Goal: Information Seeking & Learning: Check status

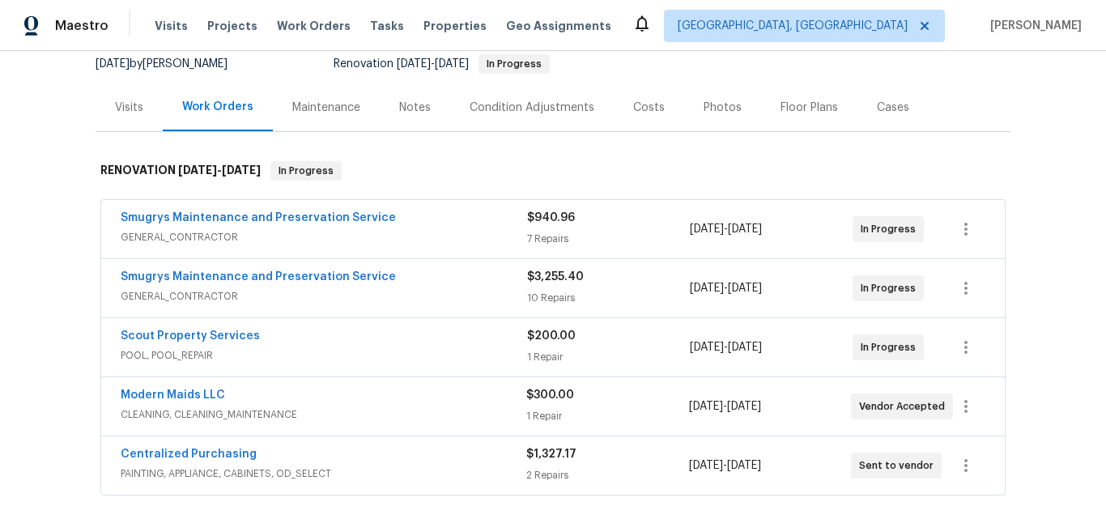
scroll to position [243, 0]
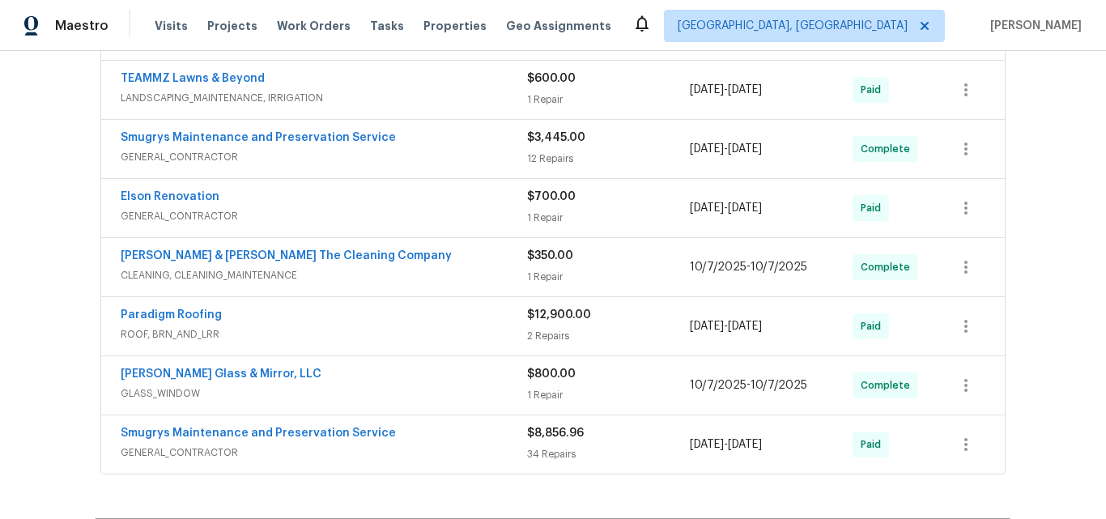
scroll to position [891, 0]
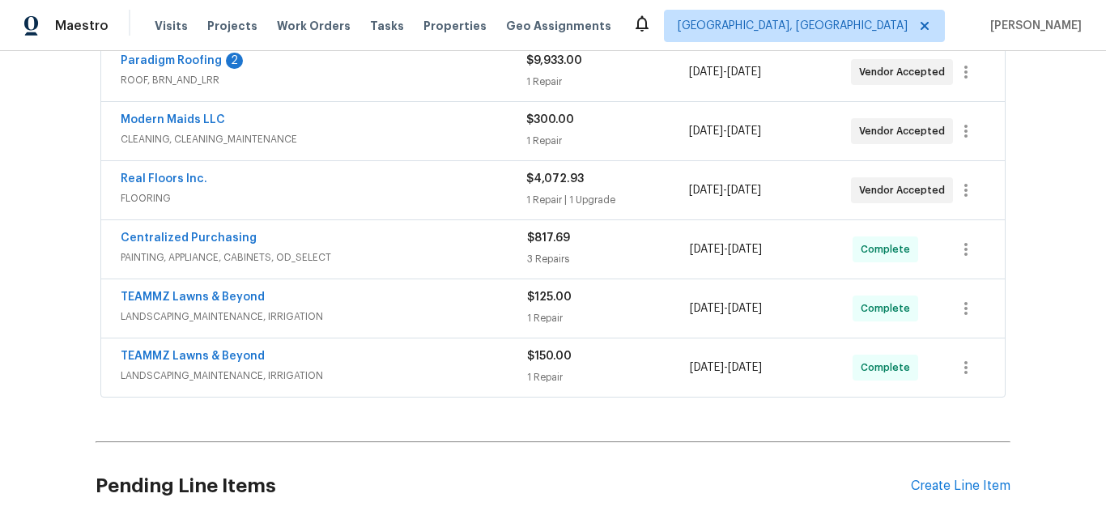
scroll to position [585, 0]
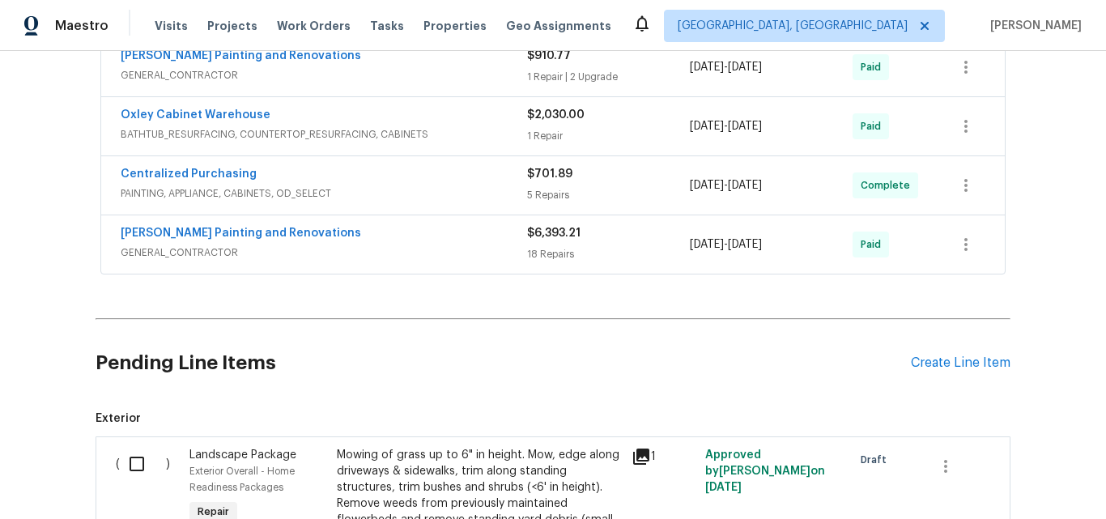
scroll to position [648, 0]
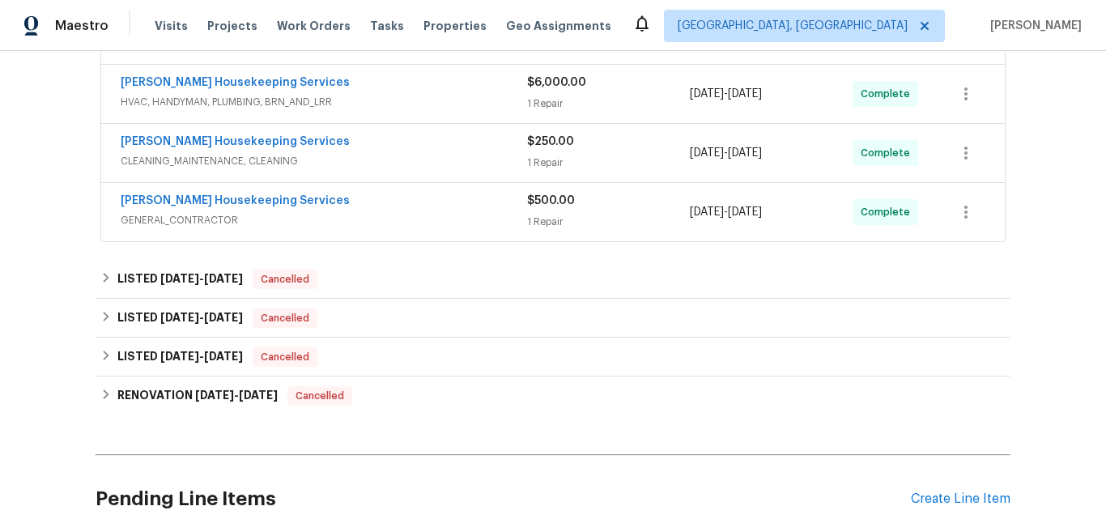
scroll to position [486, 0]
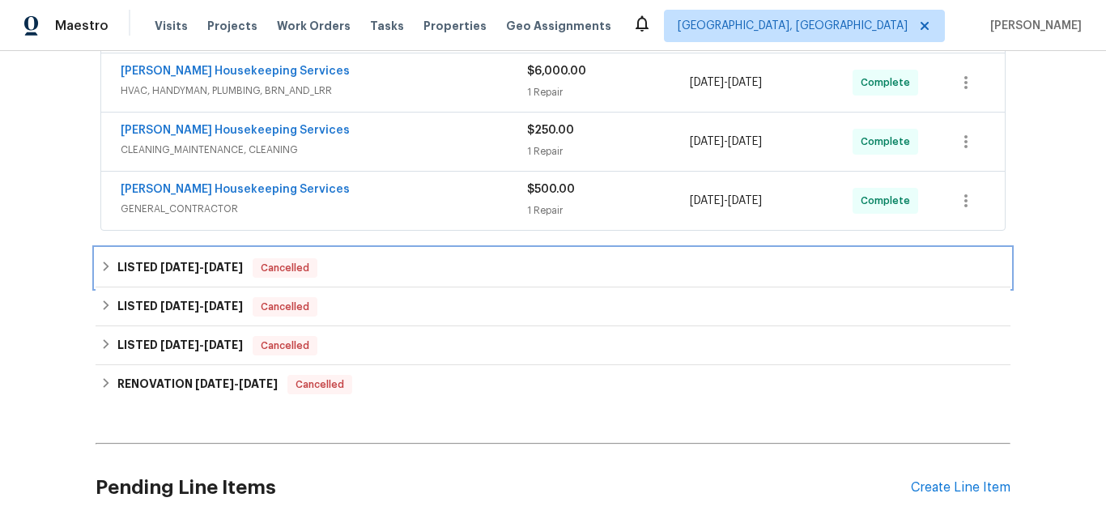
click at [186, 269] on span "7/29/25" at bounding box center [179, 266] width 39 height 11
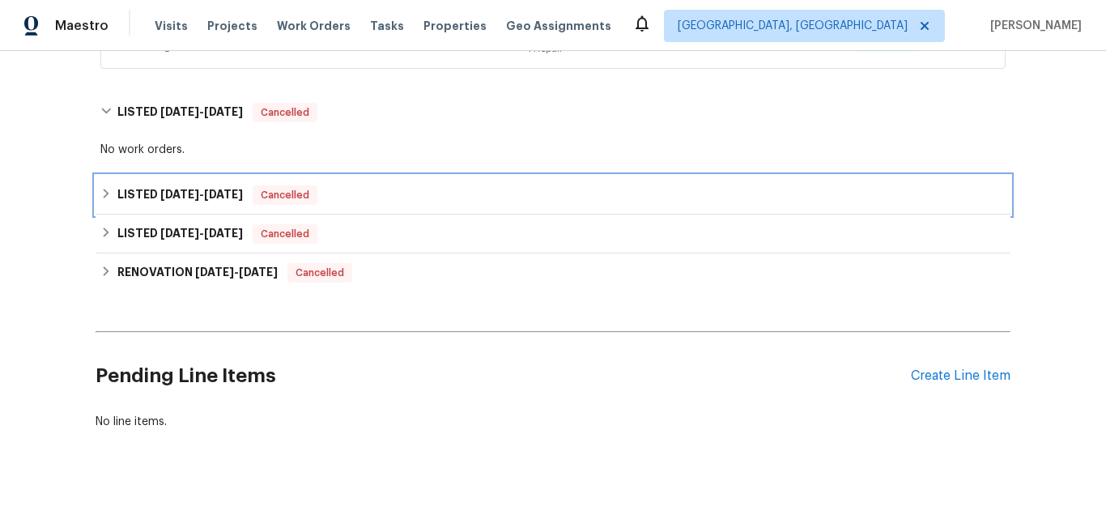
drag, startPoint x: 165, startPoint y: 198, endPoint x: 173, endPoint y: 191, distance: 10.9
click at [165, 198] on span "3/10/25" at bounding box center [179, 194] width 39 height 11
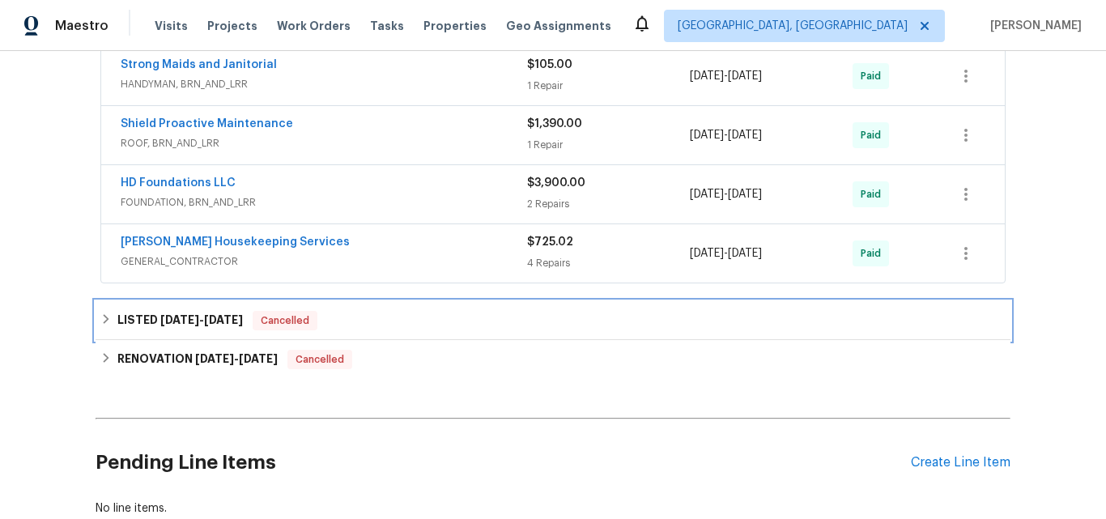
click at [174, 327] on h6 "LISTED 1/21/25 - 1/22/25" at bounding box center [179, 320] width 125 height 19
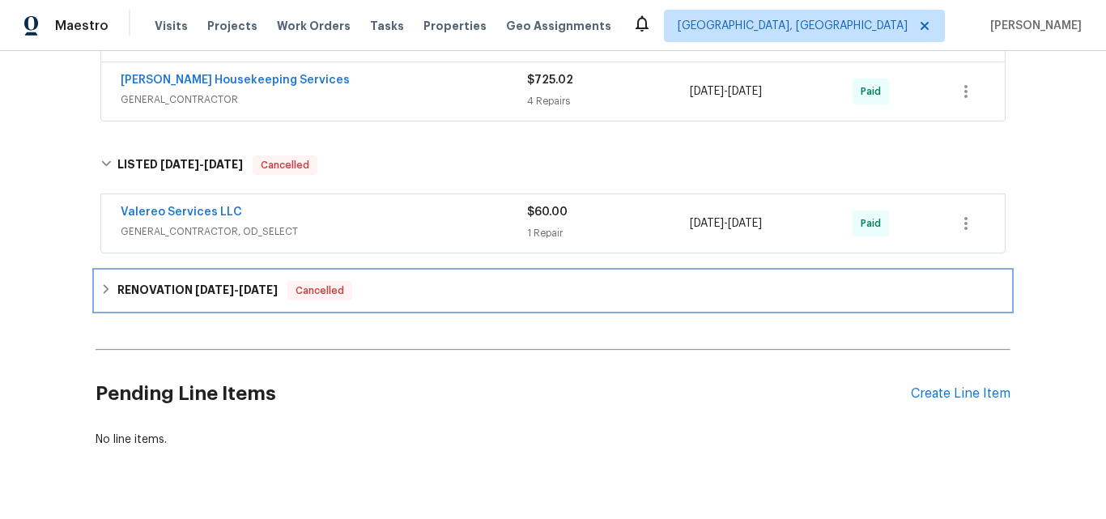
click at [176, 298] on h6 "RENOVATION 9/12/24 - 10/7/24" at bounding box center [197, 290] width 160 height 19
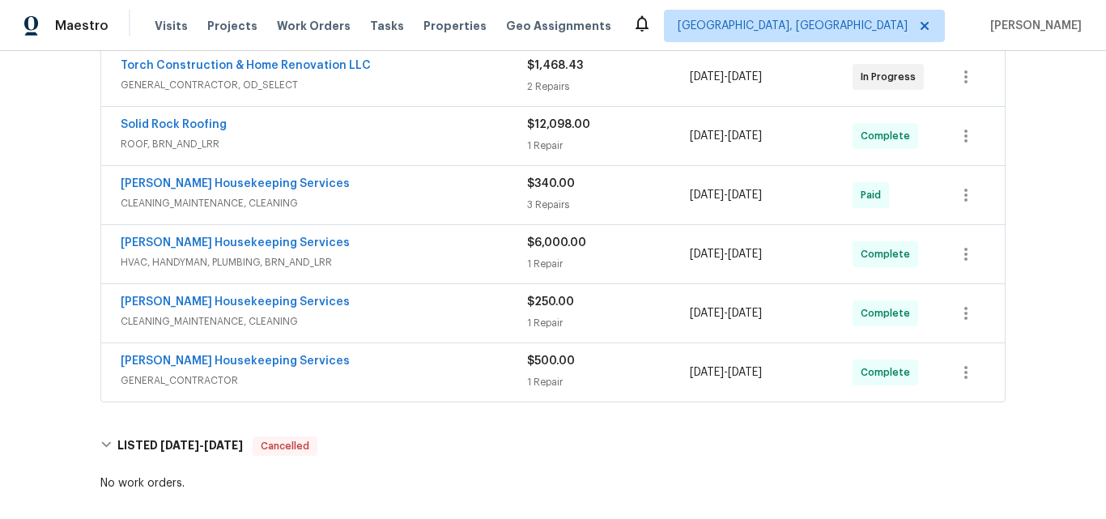
scroll to position [324, 0]
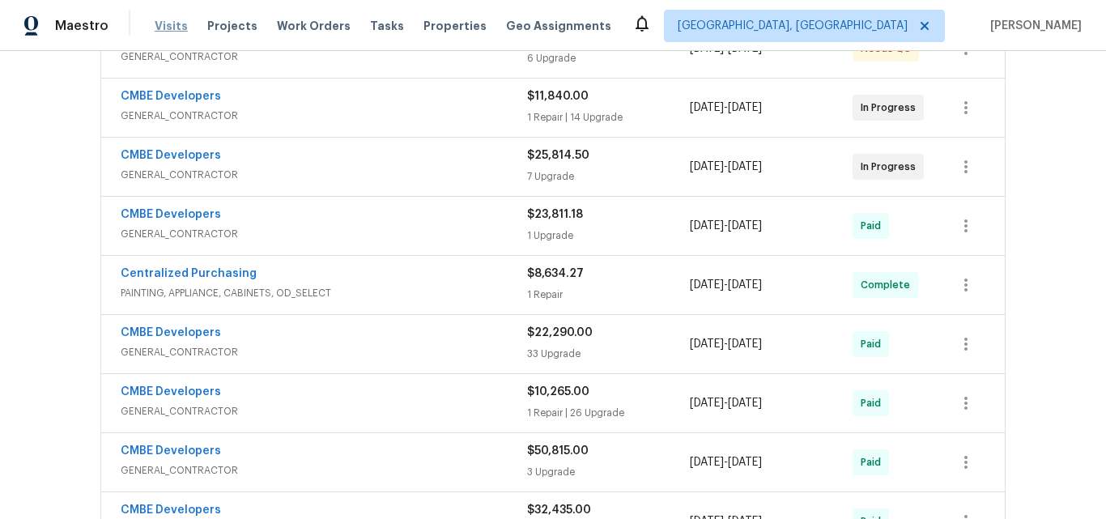
scroll to position [243, 0]
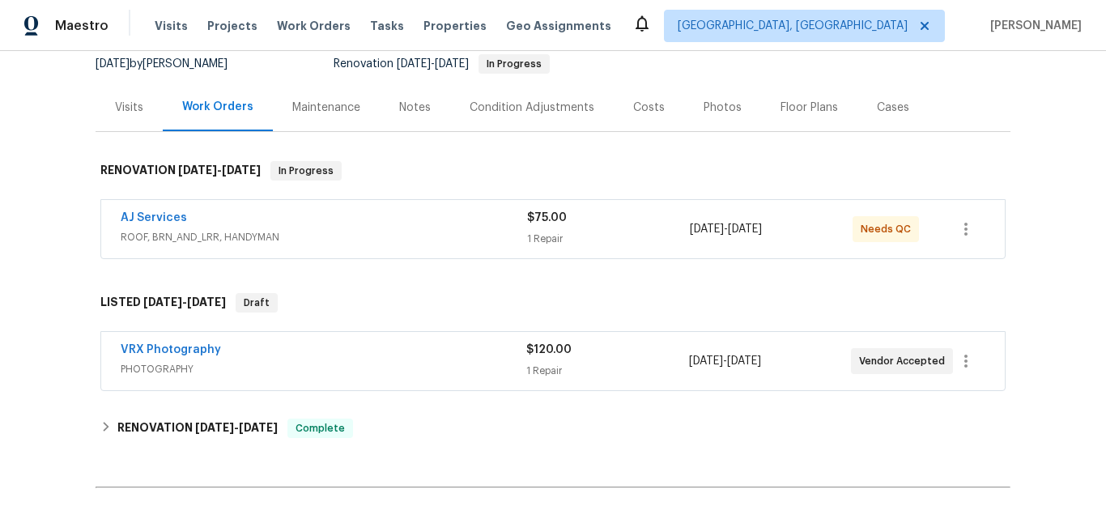
scroll to position [243, 0]
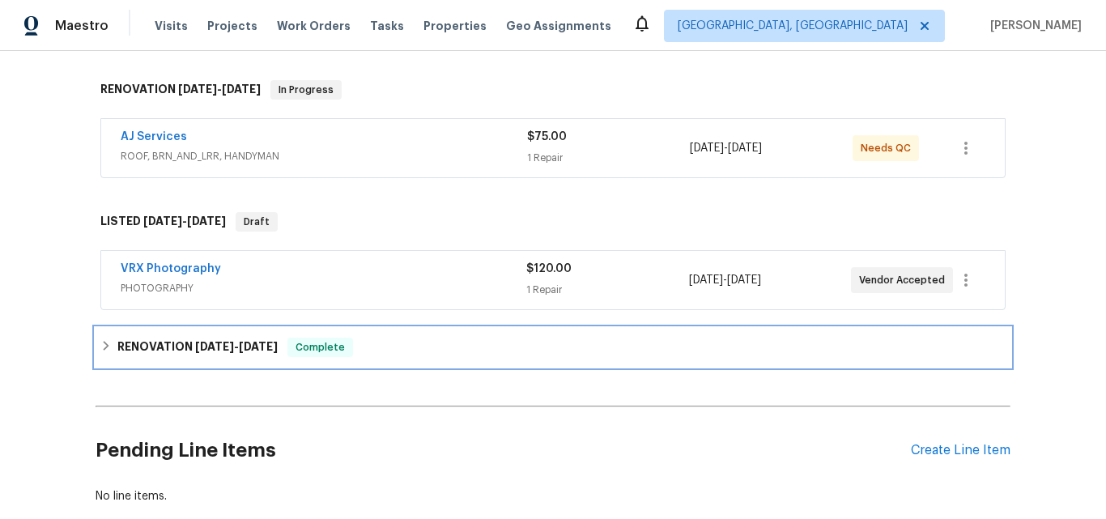
click at [177, 343] on h6 "RENOVATION 9/24/25 - 10/13/25" at bounding box center [197, 347] width 160 height 19
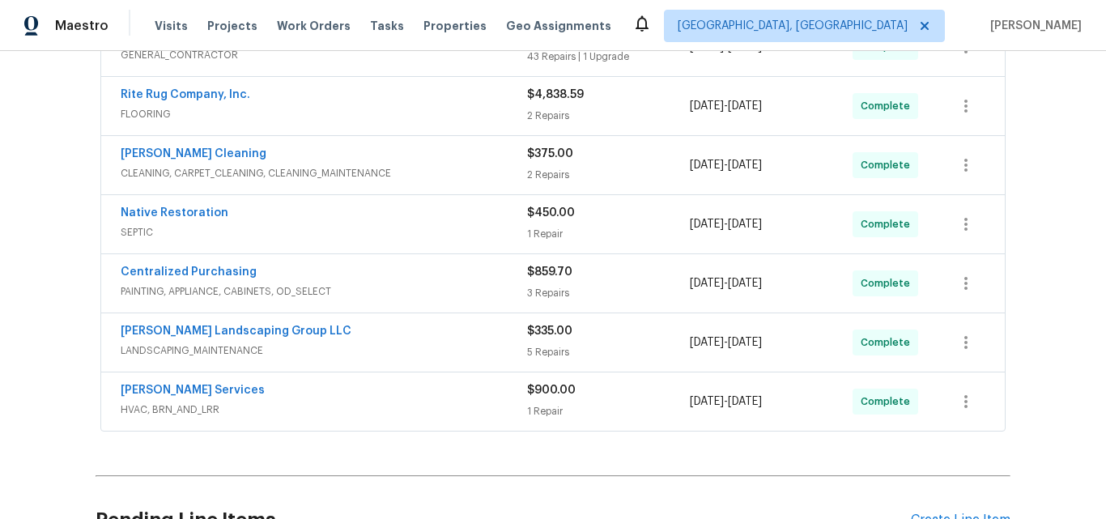
scroll to position [648, 0]
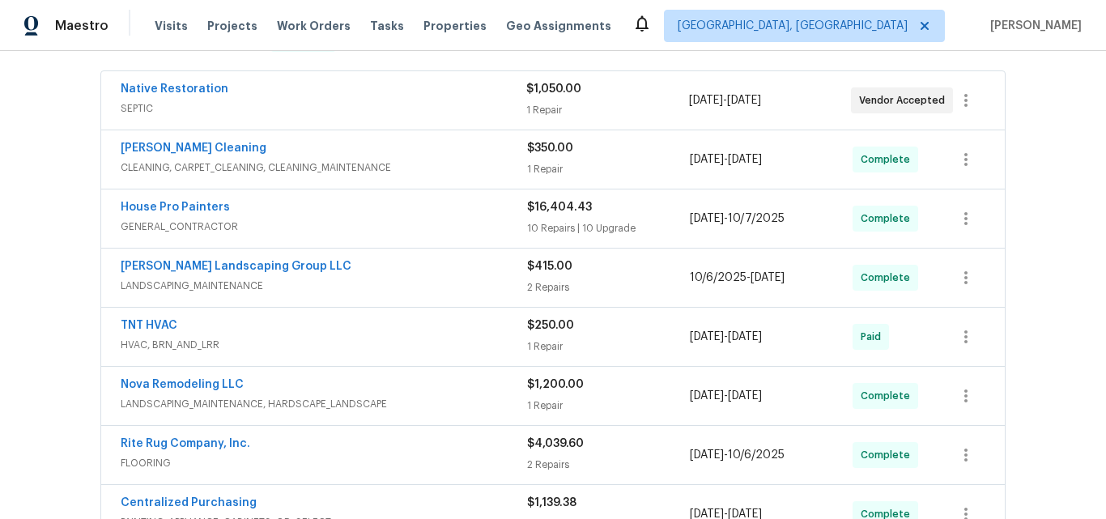
scroll to position [261, 0]
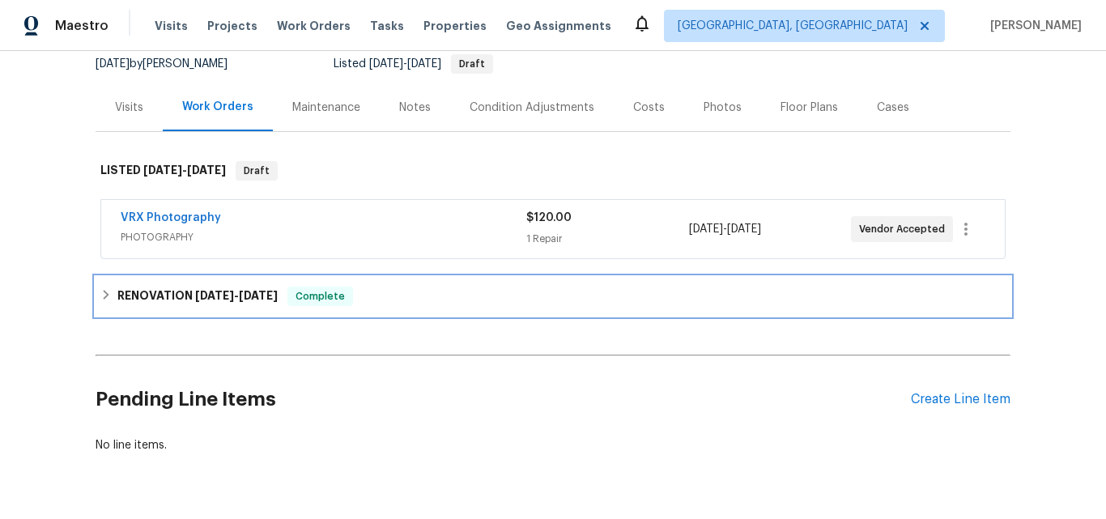
click at [163, 284] on div "RENOVATION [DATE] - [DATE] Complete" at bounding box center [553, 296] width 915 height 39
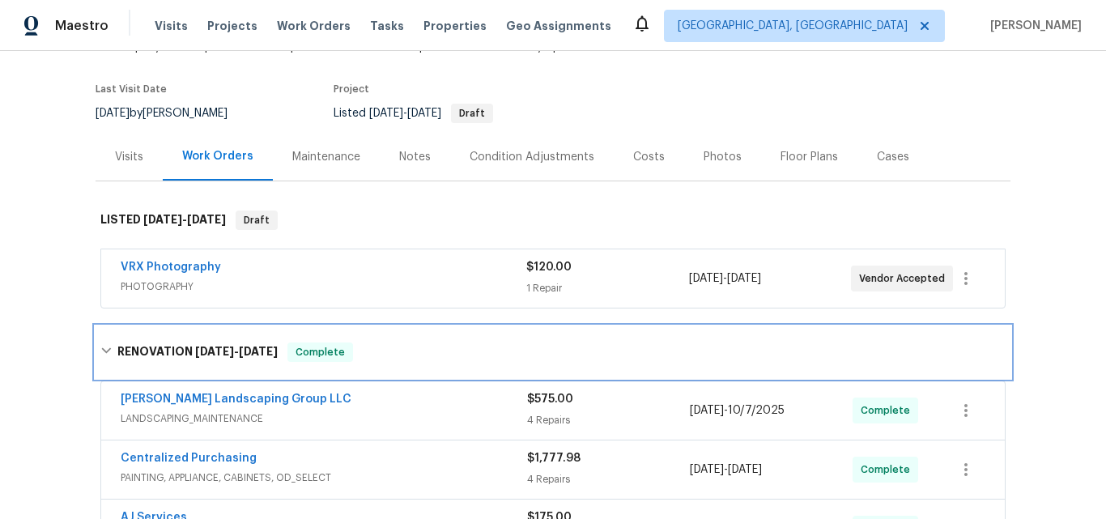
scroll to position [81, 0]
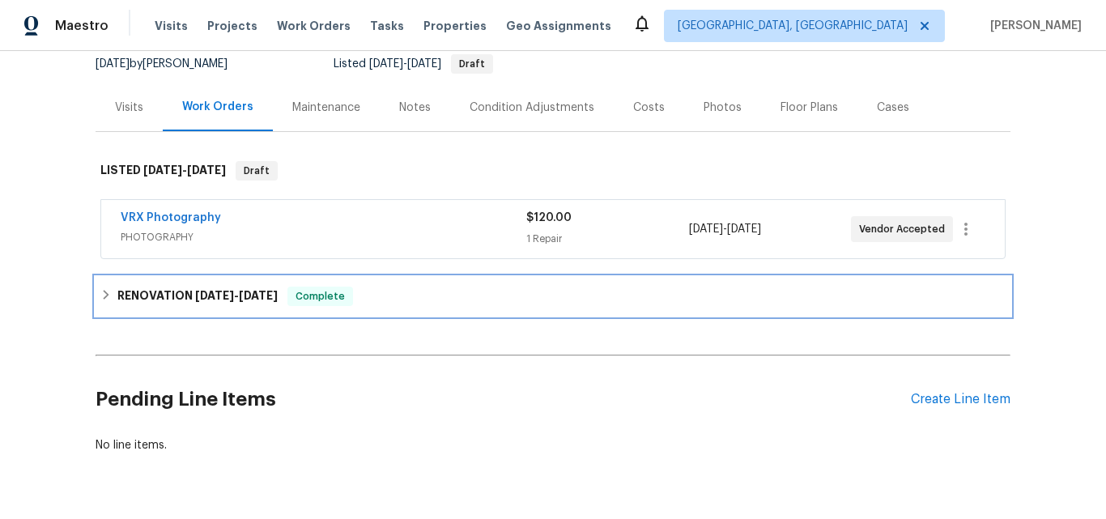
click at [181, 285] on div "RENOVATION [DATE] - [DATE] Complete" at bounding box center [553, 296] width 915 height 39
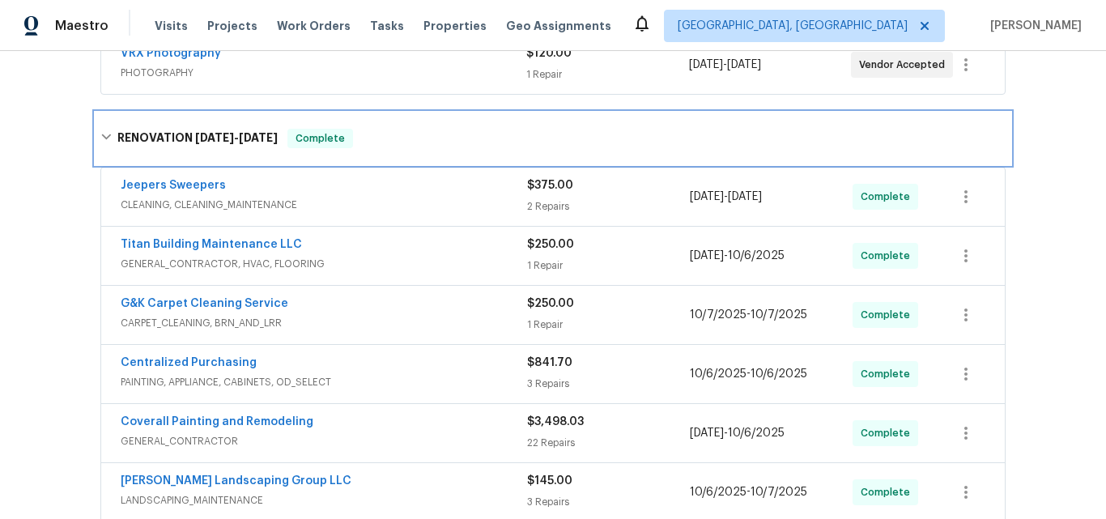
scroll to position [324, 0]
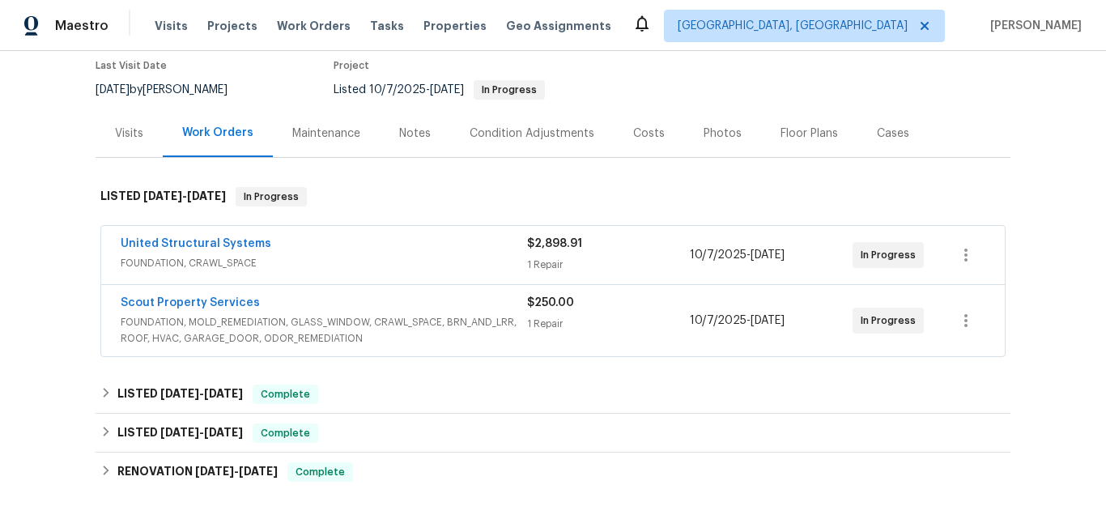
scroll to position [243, 0]
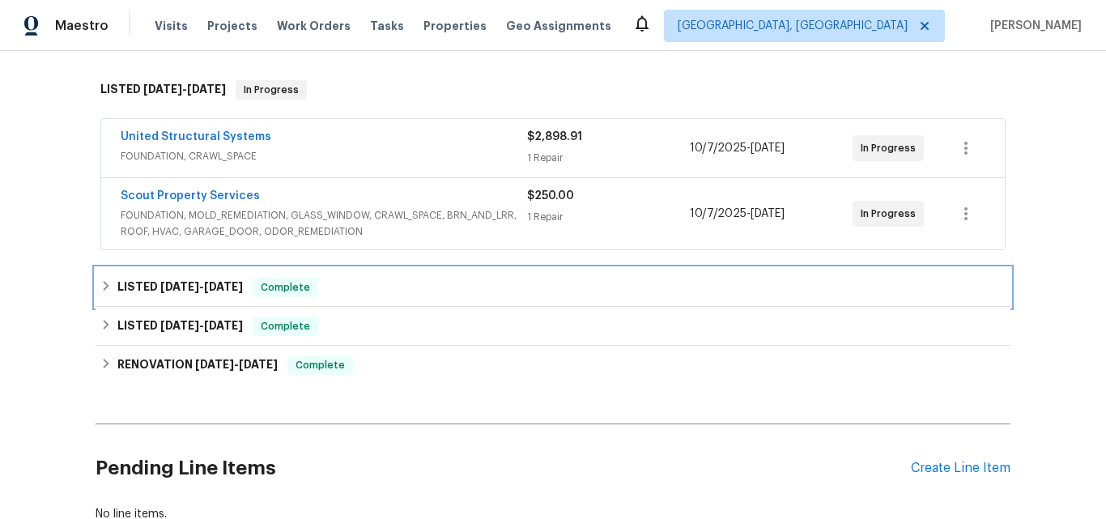
click at [142, 286] on h6 "LISTED 9/24/25 - 9/26/25" at bounding box center [179, 287] width 125 height 19
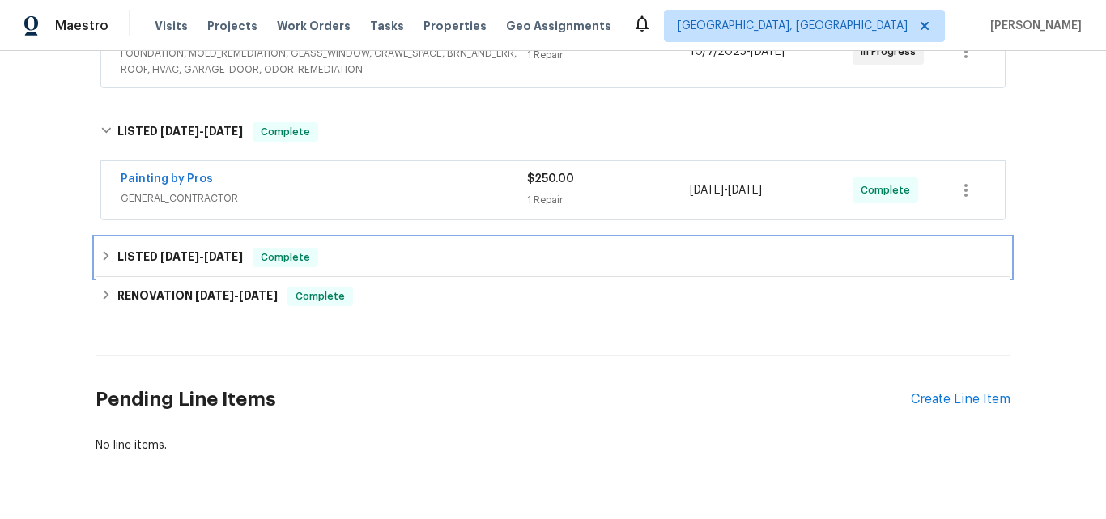
click at [164, 266] on h6 "LISTED 7/18/25 - 7/24/25" at bounding box center [179, 257] width 125 height 19
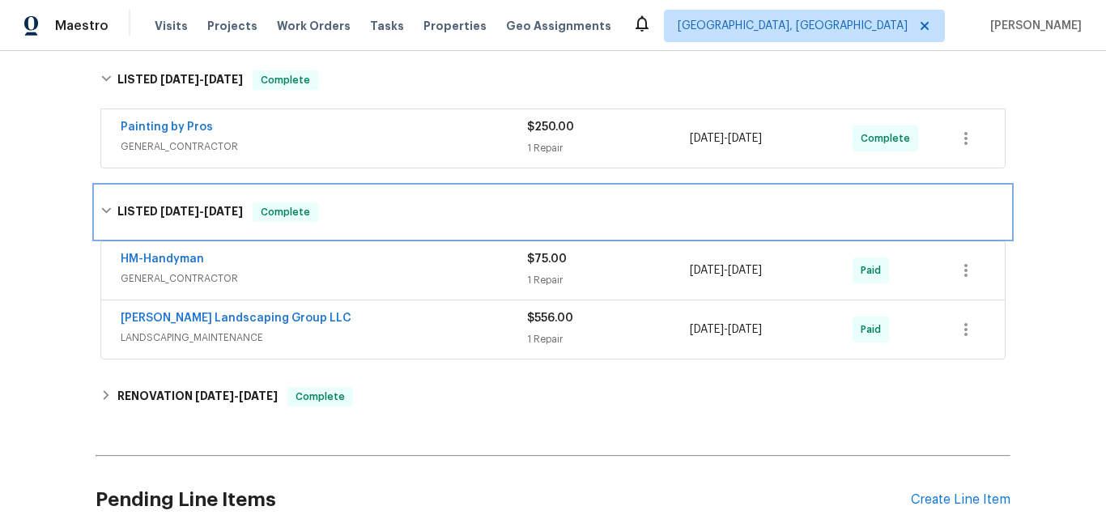
scroll to position [486, 0]
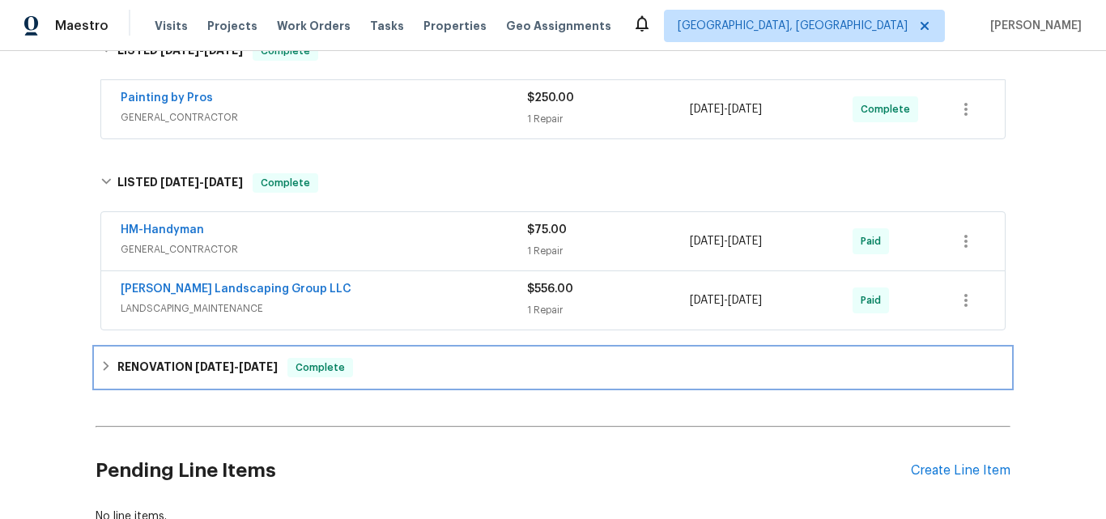
click at [169, 359] on h6 "RENOVATION 6/16/25 - 7/3/25" at bounding box center [197, 367] width 160 height 19
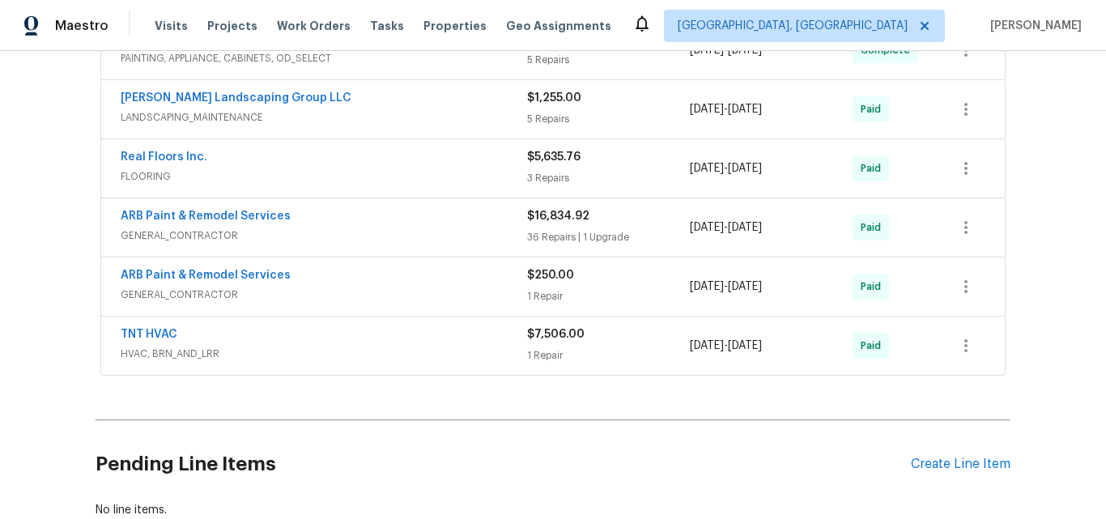
scroll to position [908, 0]
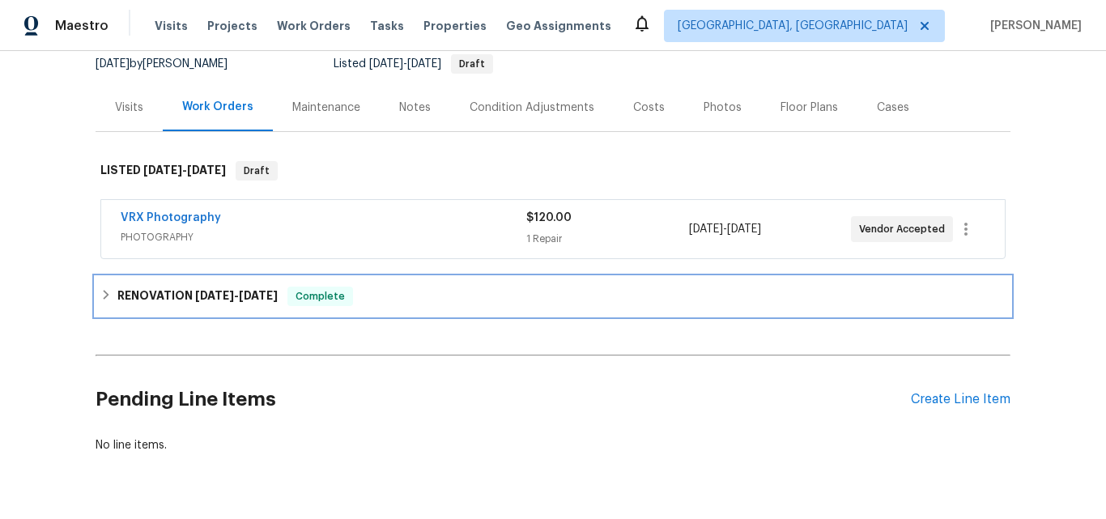
click at [183, 287] on h6 "RENOVATION [DATE] - [DATE]" at bounding box center [197, 296] width 160 height 19
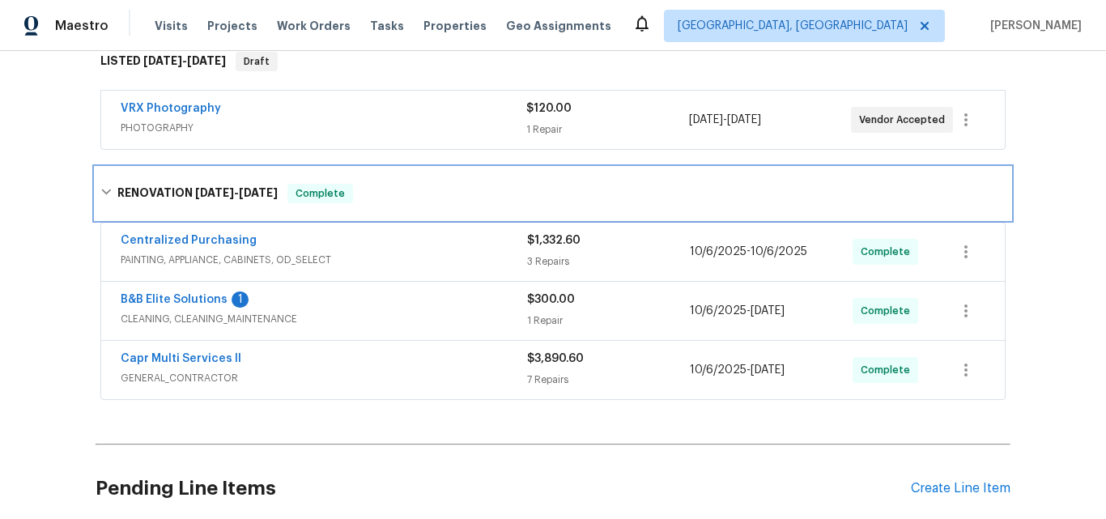
scroll to position [243, 0]
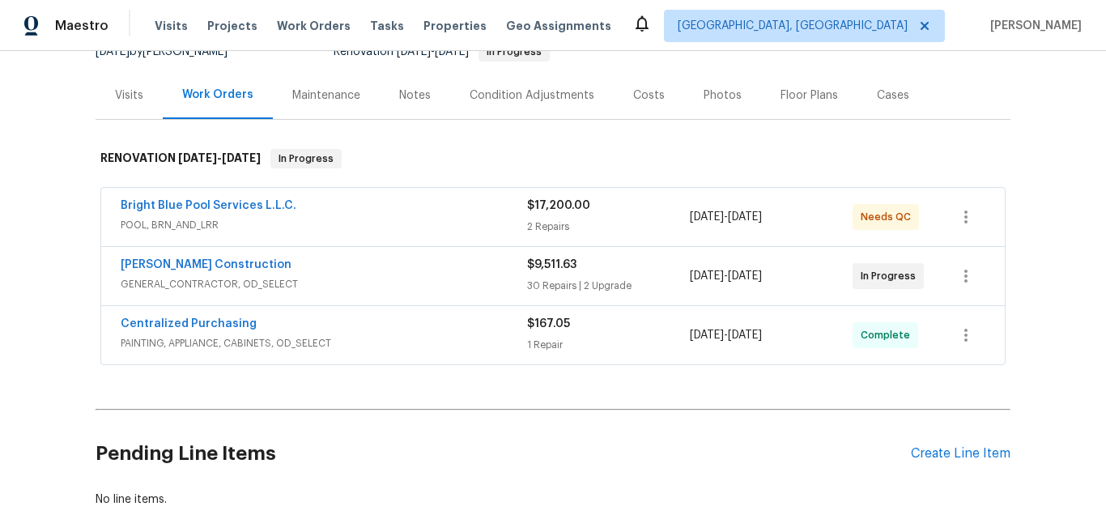
scroll to position [243, 0]
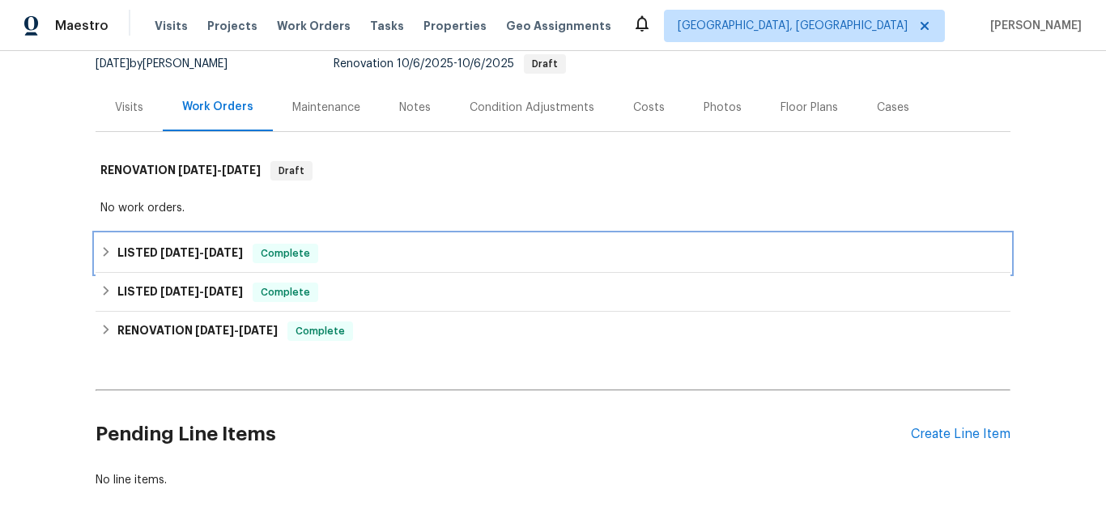
click at [194, 241] on div "LISTED 9/30/25 - 10/8/25 Complete" at bounding box center [553, 253] width 915 height 39
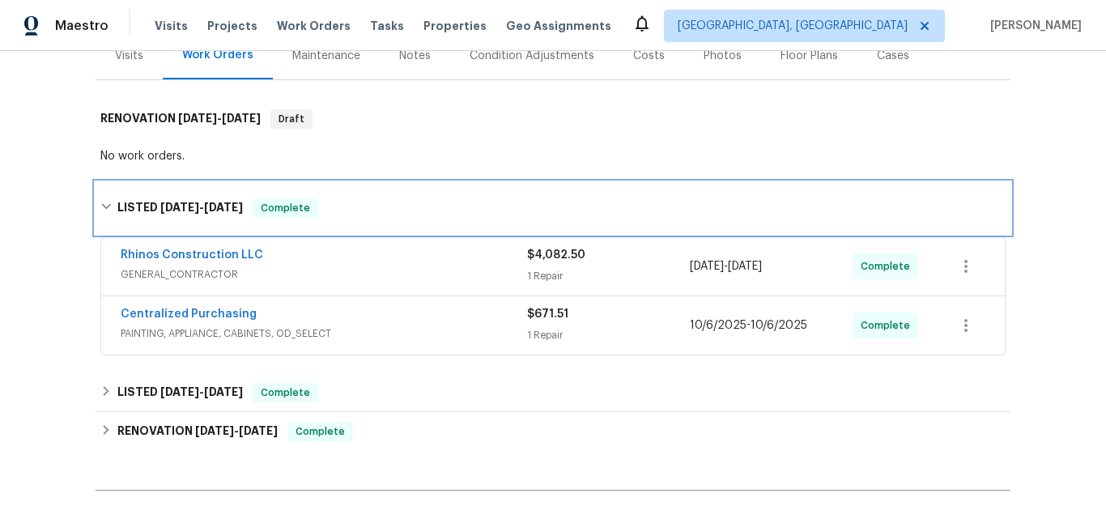
scroll to position [243, 0]
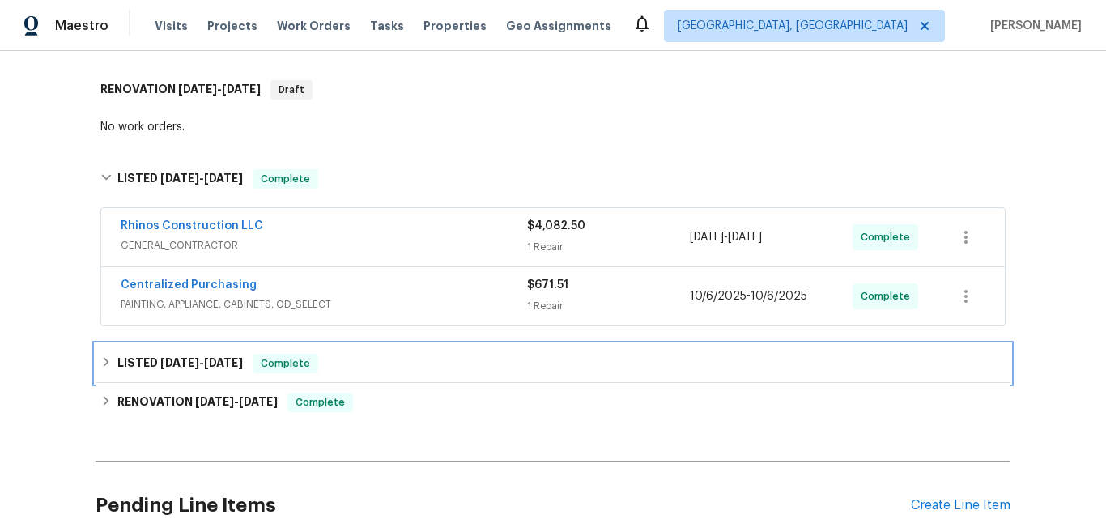
click at [173, 357] on span "8/29/25" at bounding box center [179, 362] width 39 height 11
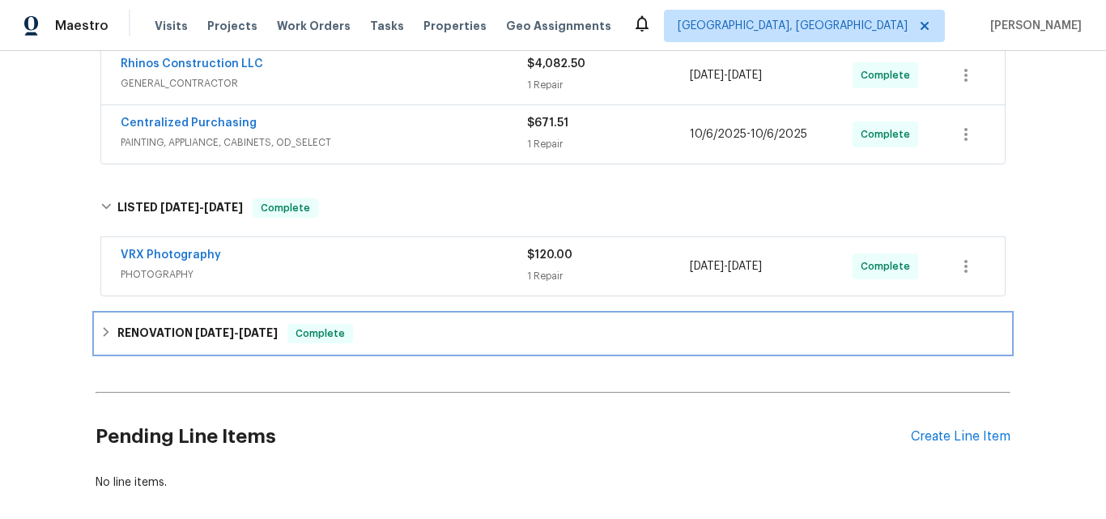
click at [167, 329] on h6 "RENOVATION 8/18/25 - 8/28/25" at bounding box center [197, 333] width 160 height 19
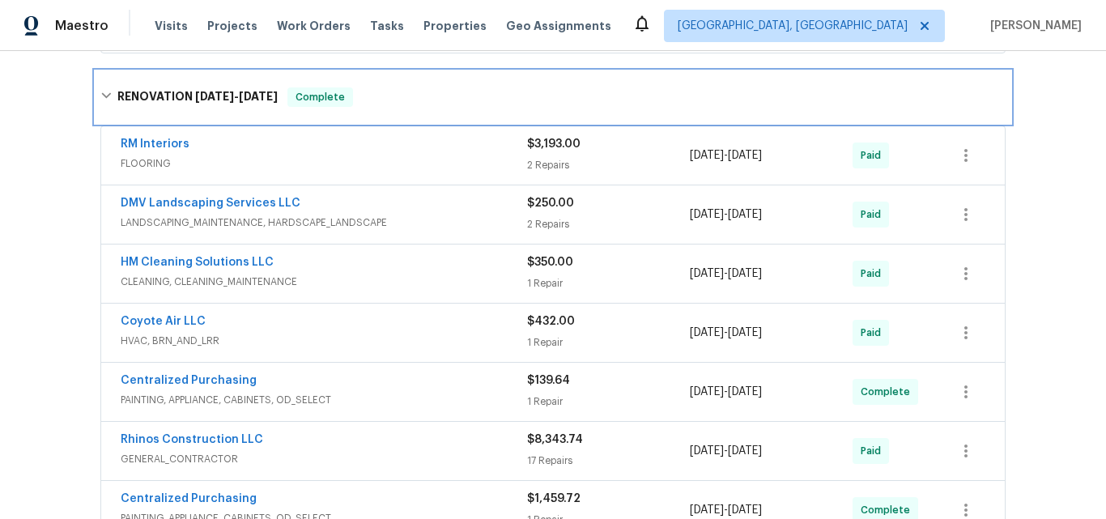
scroll to position [729, 0]
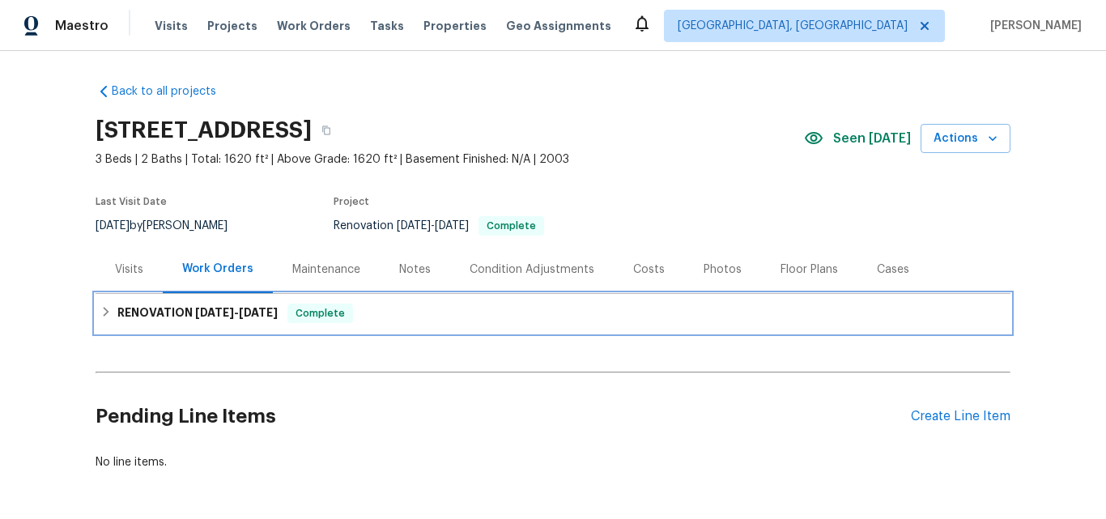
click at [145, 311] on h6 "RENOVATION 9/26/25 - 10/13/25" at bounding box center [197, 313] width 160 height 19
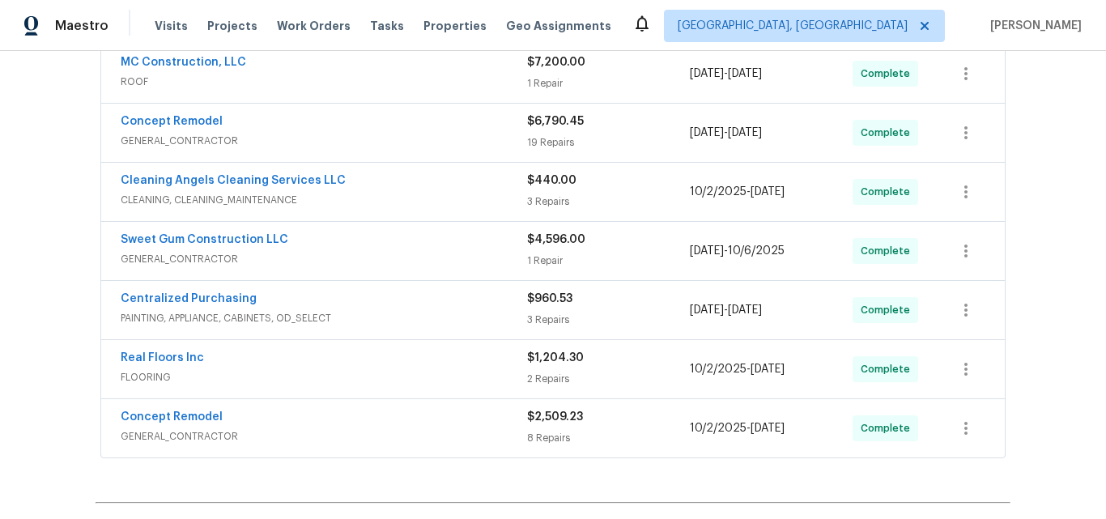
scroll to position [405, 0]
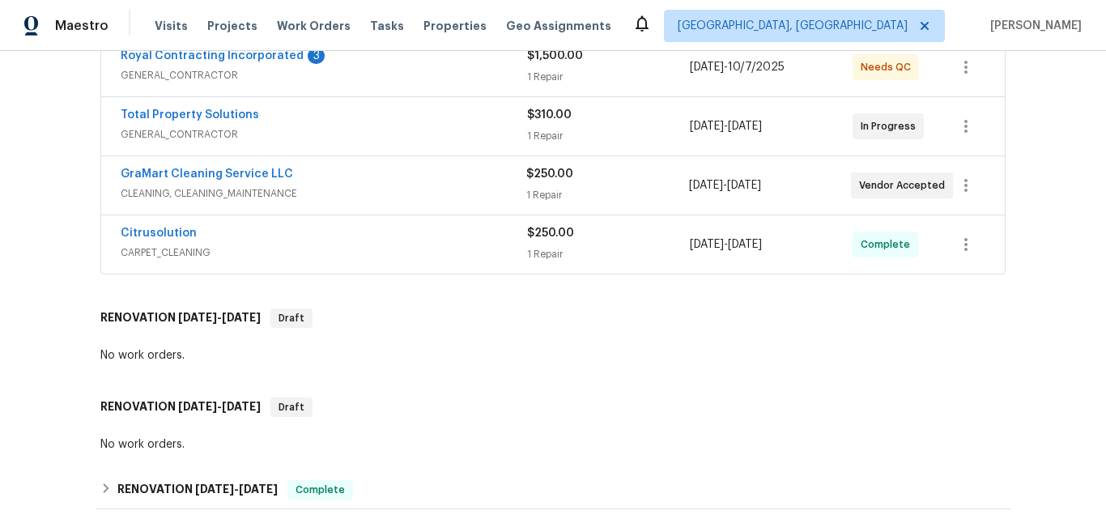
scroll to position [486, 0]
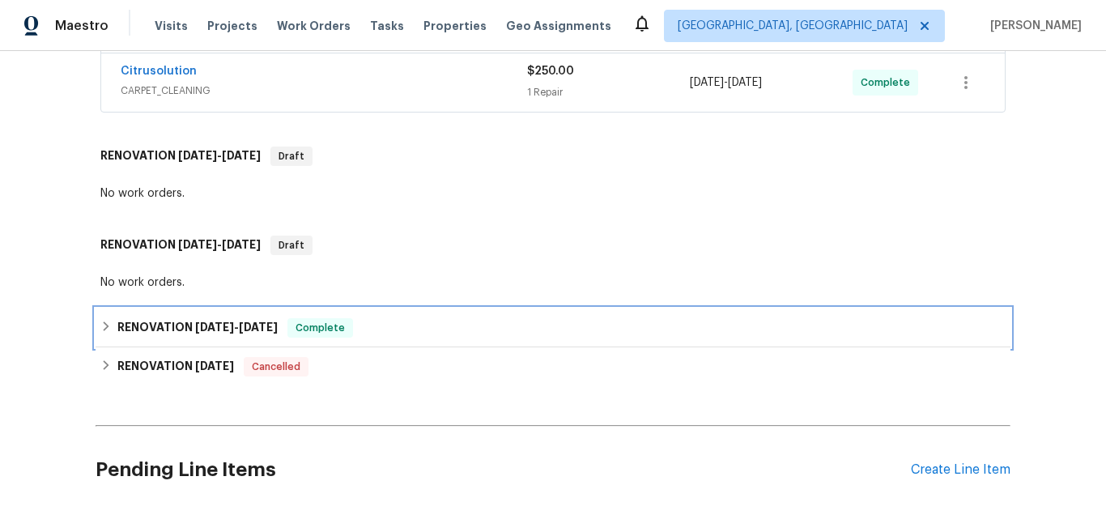
click at [172, 337] on h6 "RENOVATION 6/6/25 - 6/10/25" at bounding box center [197, 327] width 160 height 19
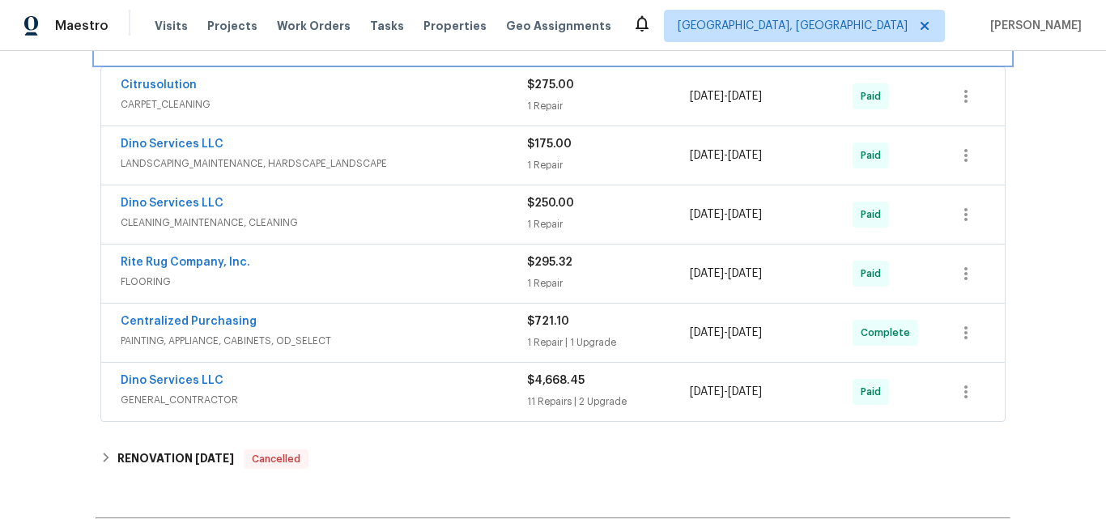
scroll to position [810, 0]
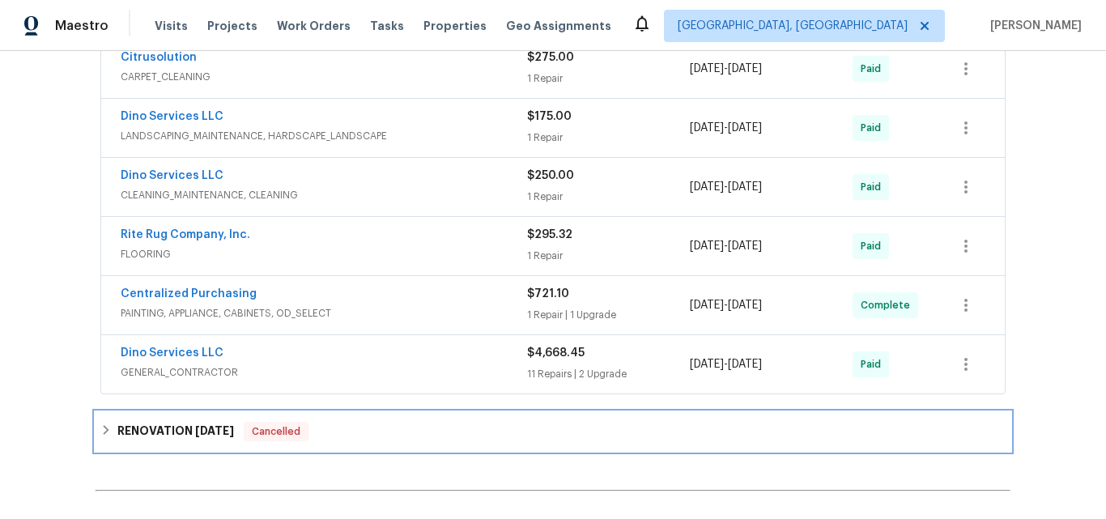
click at [161, 432] on h6 "RENOVATION 4/15/25" at bounding box center [175, 431] width 117 height 19
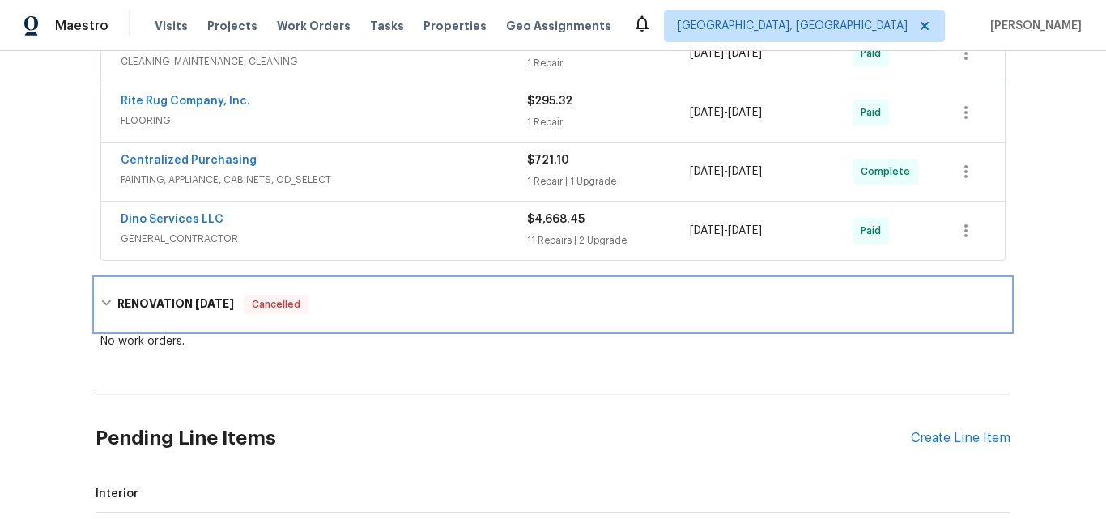
scroll to position [971, 0]
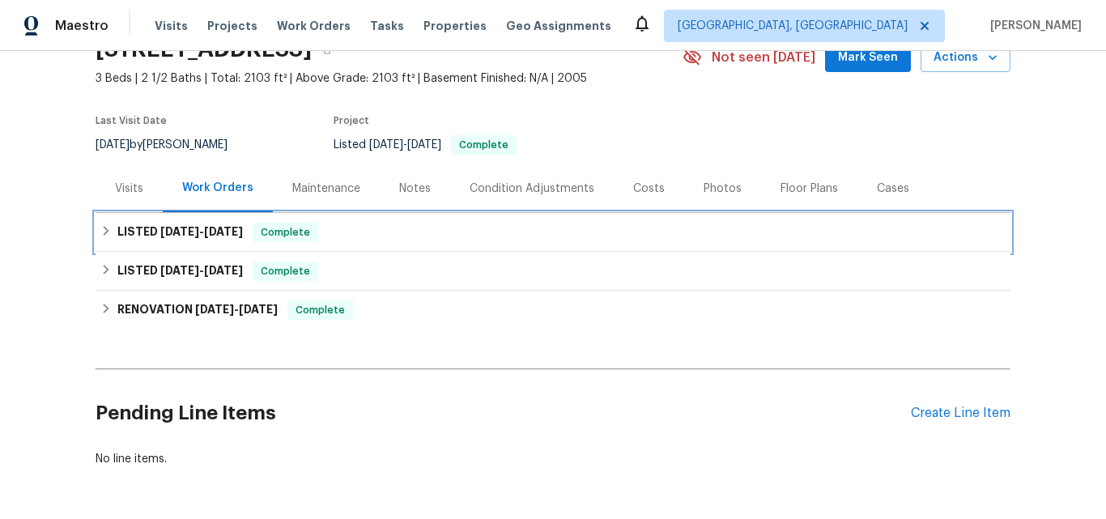
click at [160, 228] on span "9/10/25" at bounding box center [179, 231] width 39 height 11
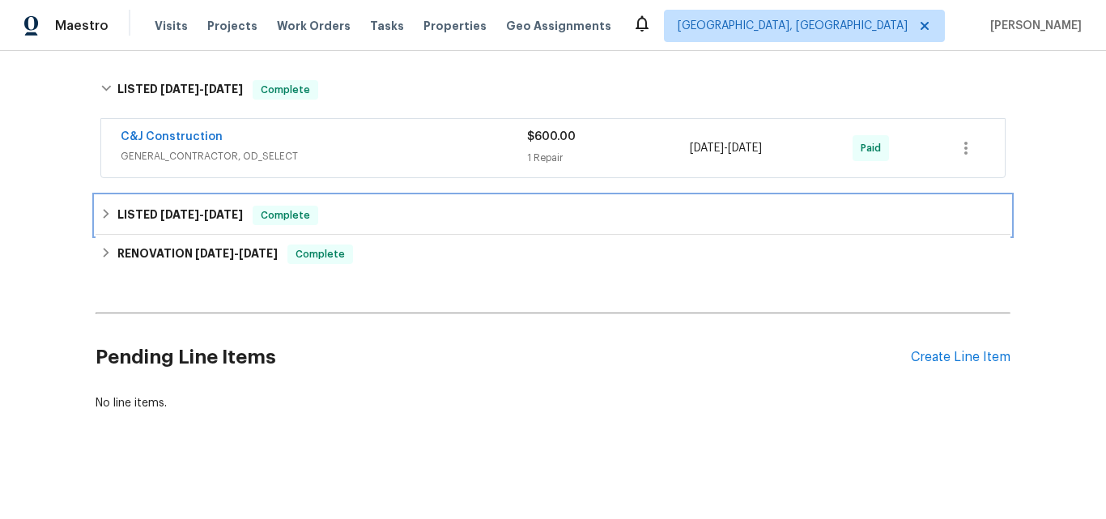
click at [174, 216] on span "8/26/25" at bounding box center [179, 214] width 39 height 11
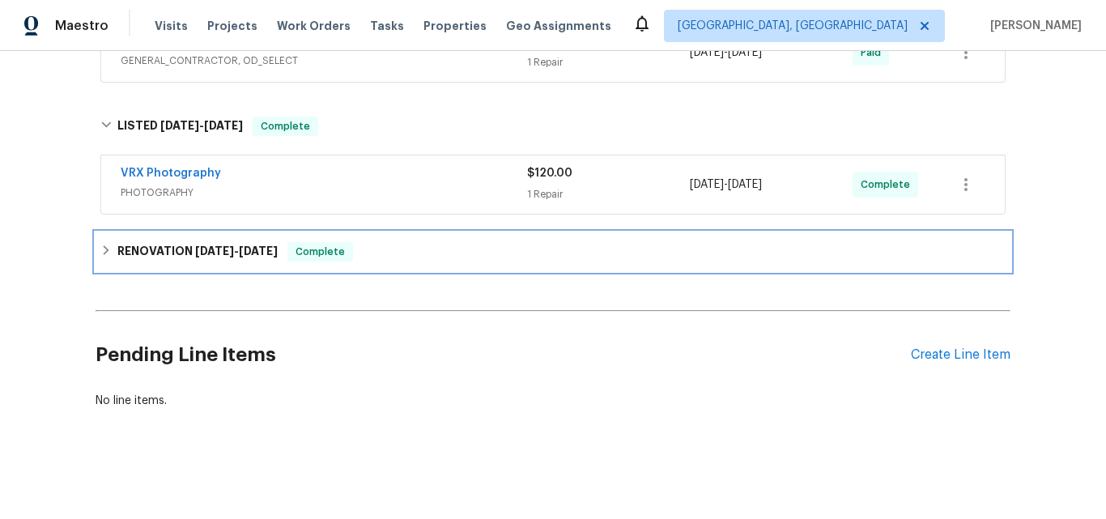
click at [187, 242] on h6 "RENOVATION 8/11/25 - 8/20/25" at bounding box center [197, 251] width 160 height 19
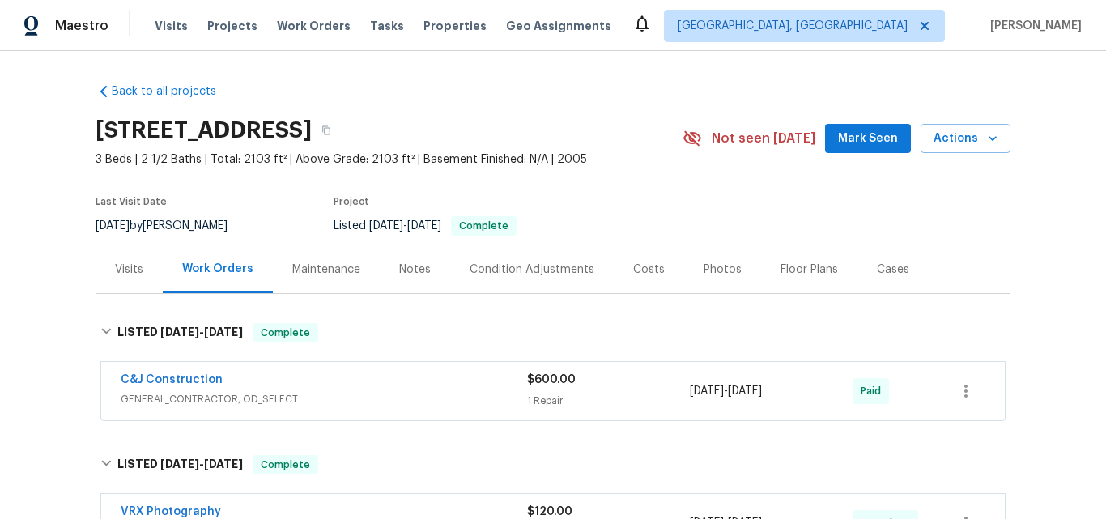
click at [125, 275] on div "Visits" at bounding box center [129, 269] width 28 height 16
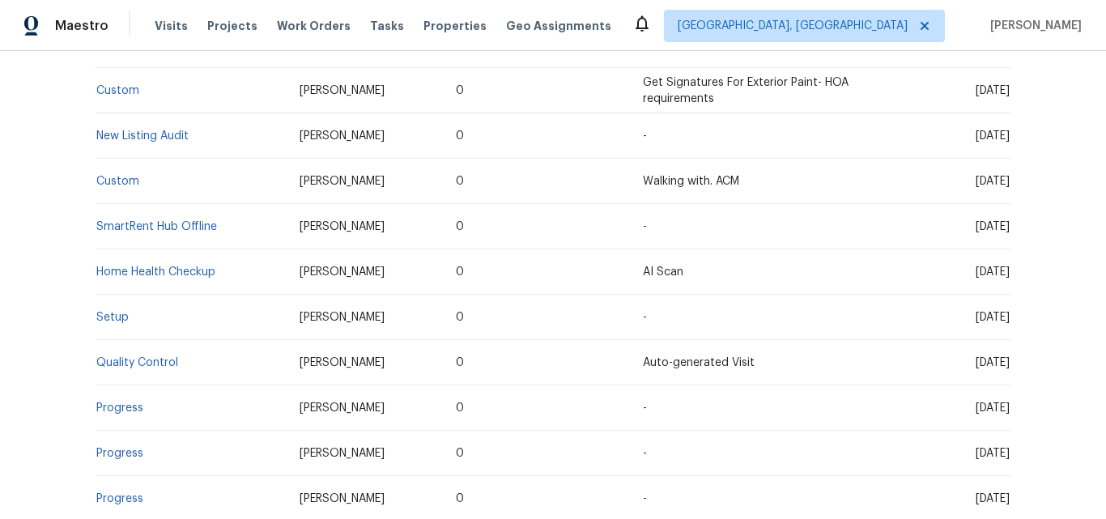
scroll to position [648, 0]
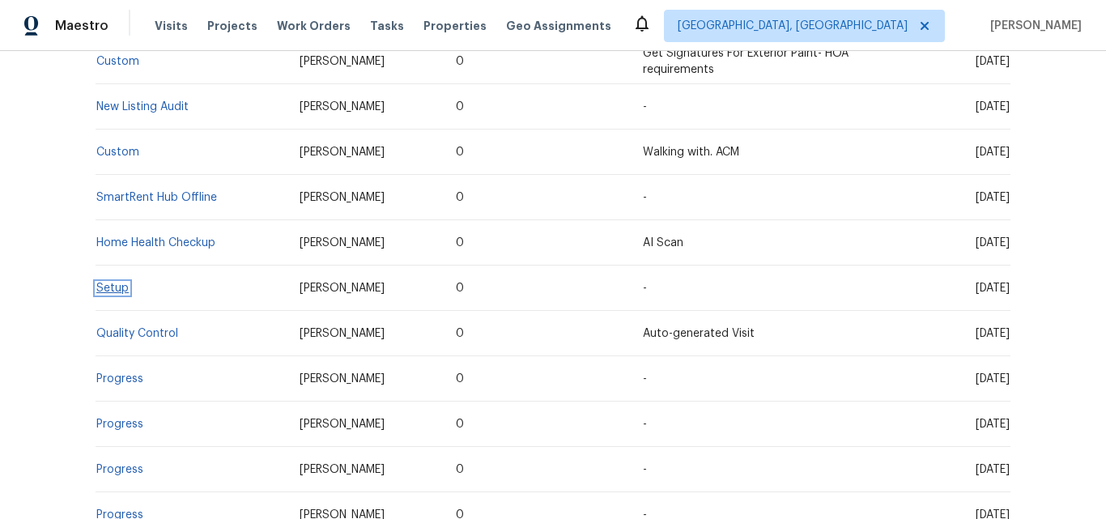
click at [108, 288] on link "Setup" at bounding box center [112, 288] width 32 height 11
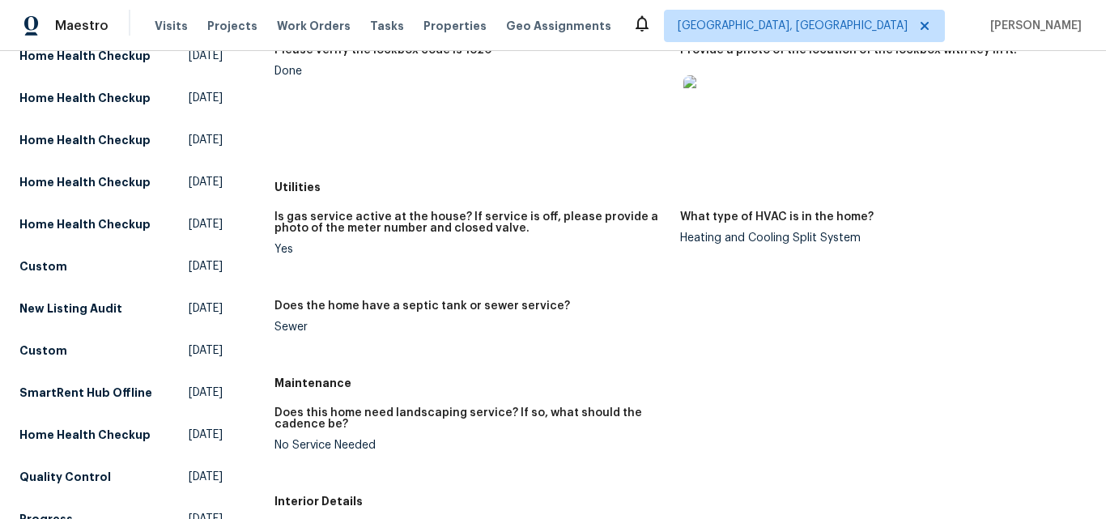
scroll to position [324, 0]
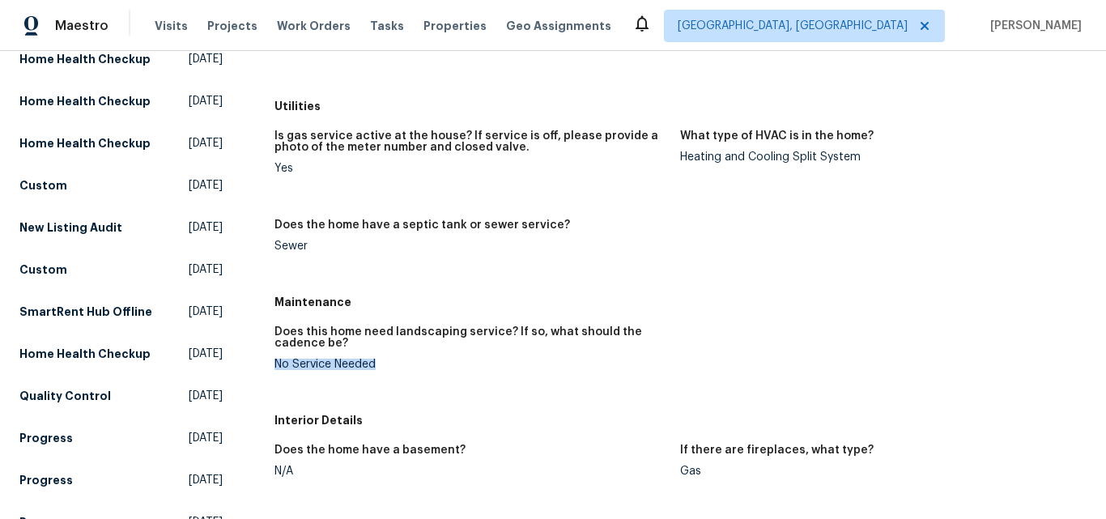
drag, startPoint x: 273, startPoint y: 362, endPoint x: 374, endPoint y: 368, distance: 101.4
click at [374, 368] on div "No Service Needed" at bounding box center [470, 364] width 393 height 11
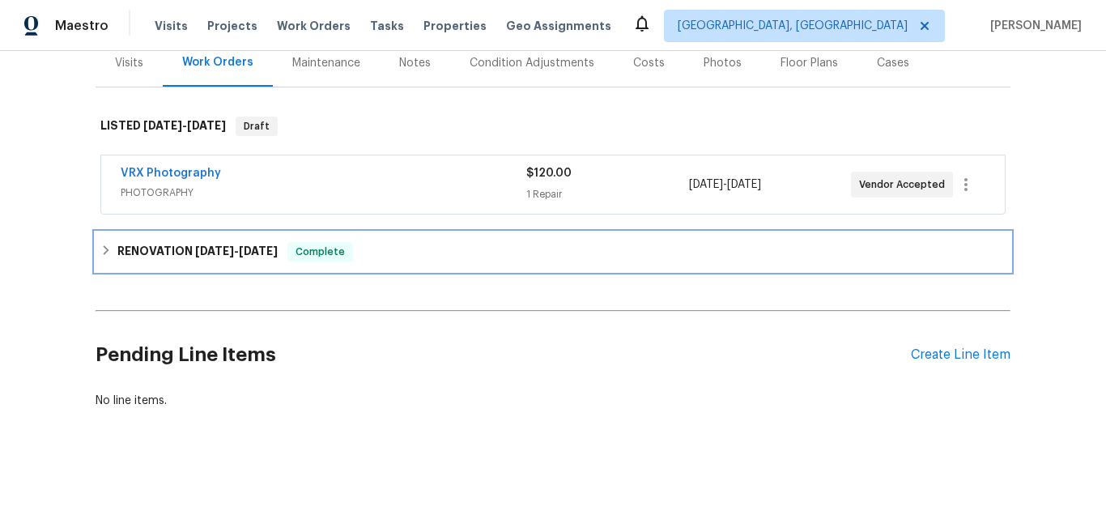
click at [185, 242] on h6 "RENOVATION 10/6/25 - 10/14/25" at bounding box center [197, 251] width 160 height 19
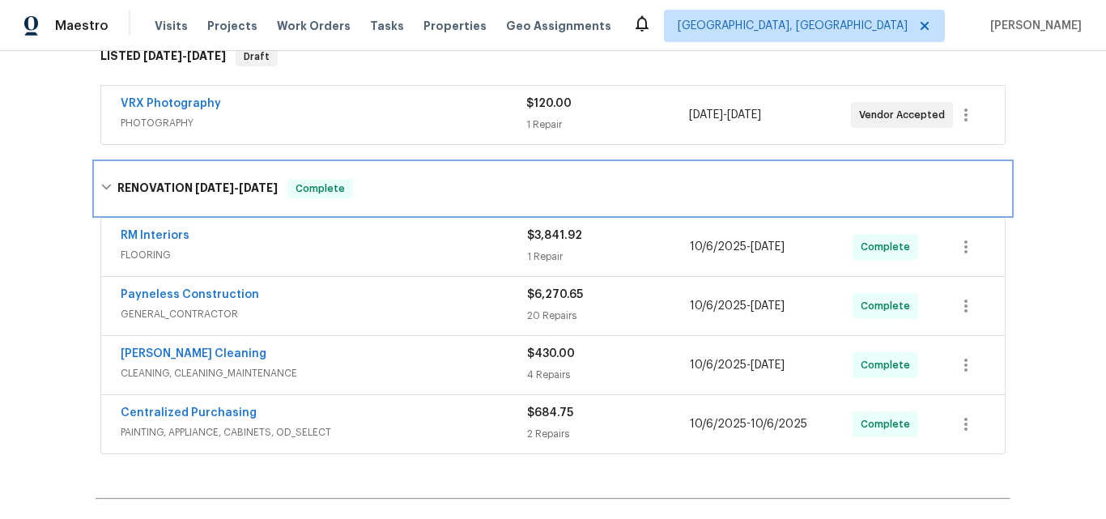
scroll to position [380, 0]
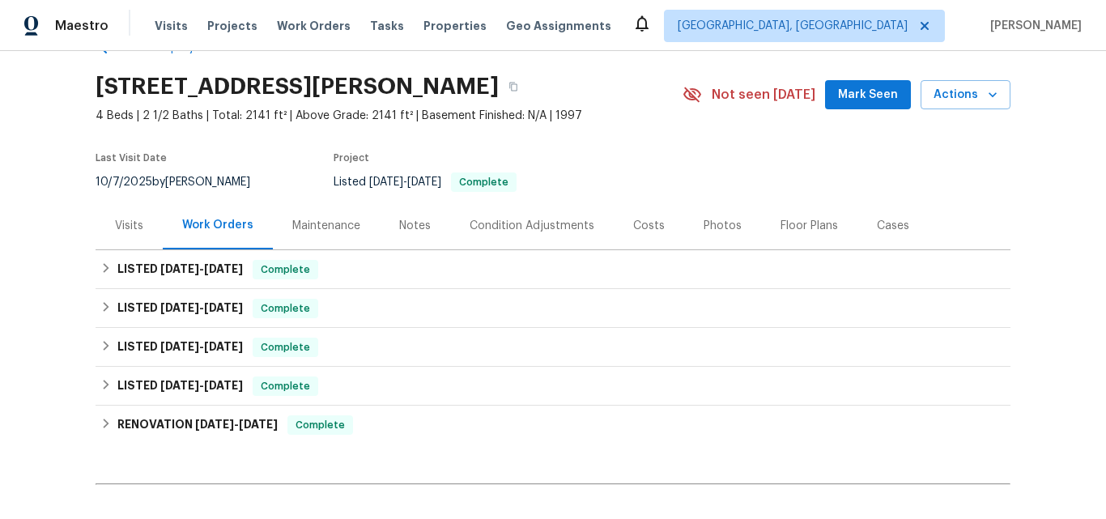
scroll to position [81, 0]
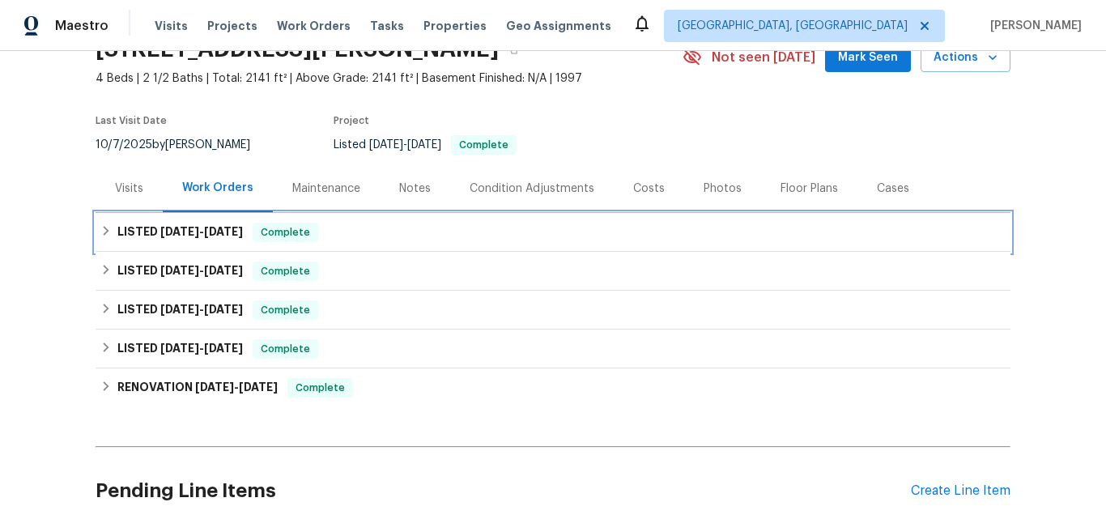
click at [172, 236] on span "[DATE]" at bounding box center [179, 231] width 39 height 11
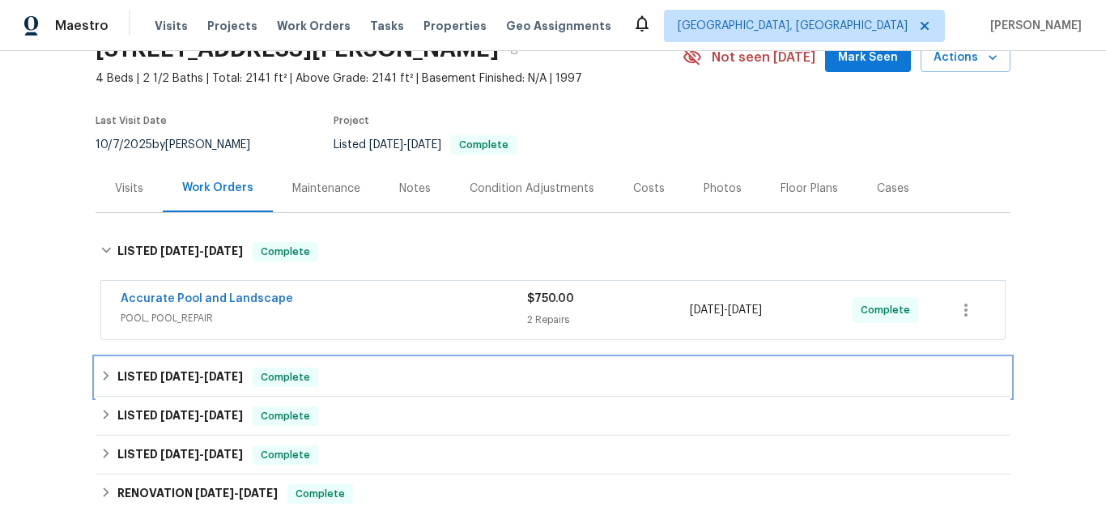
click at [160, 372] on span "8/25/25" at bounding box center [179, 376] width 39 height 11
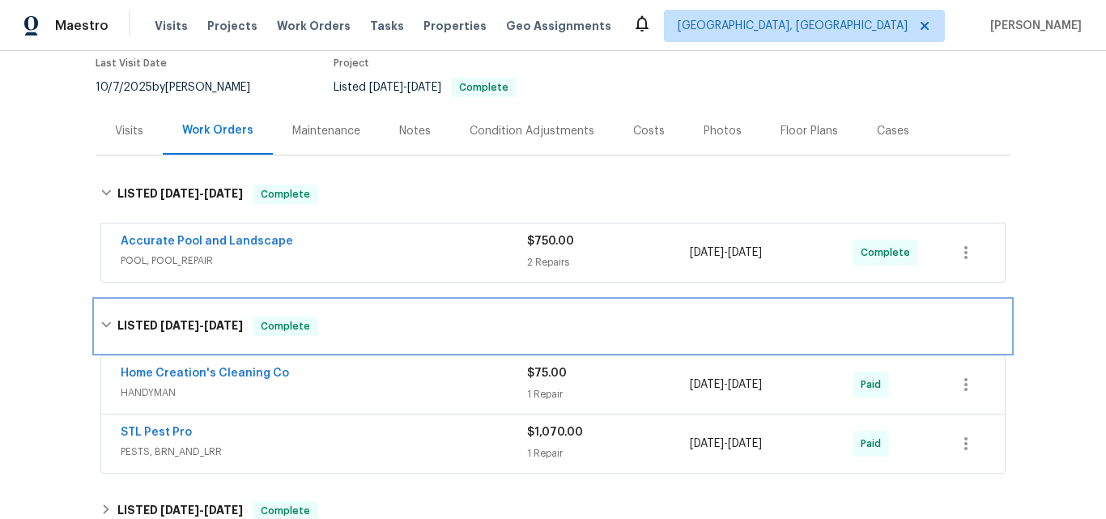
scroll to position [243, 0]
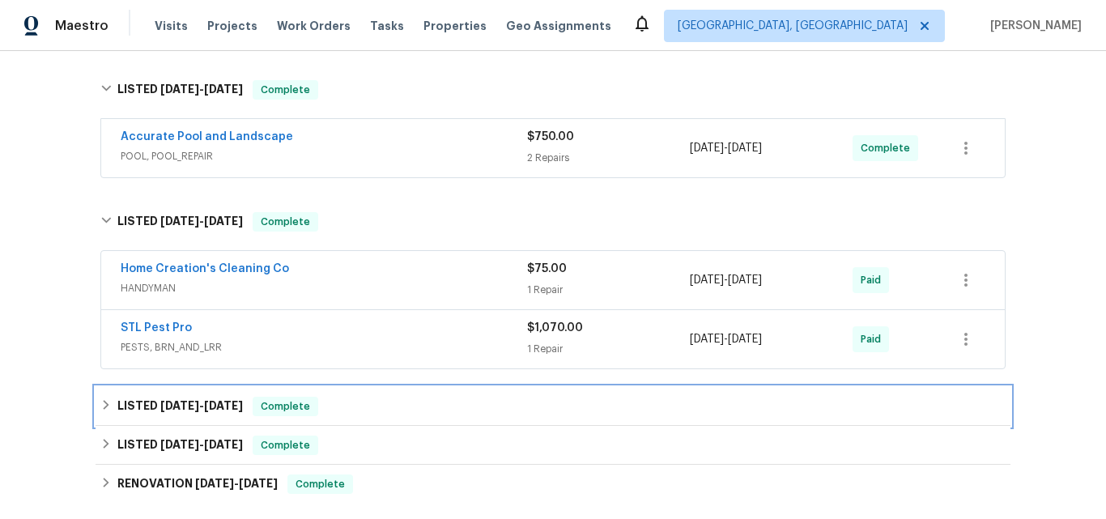
click at [174, 411] on h6 "LISTED 8/19/25 - 8/21/25" at bounding box center [179, 406] width 125 height 19
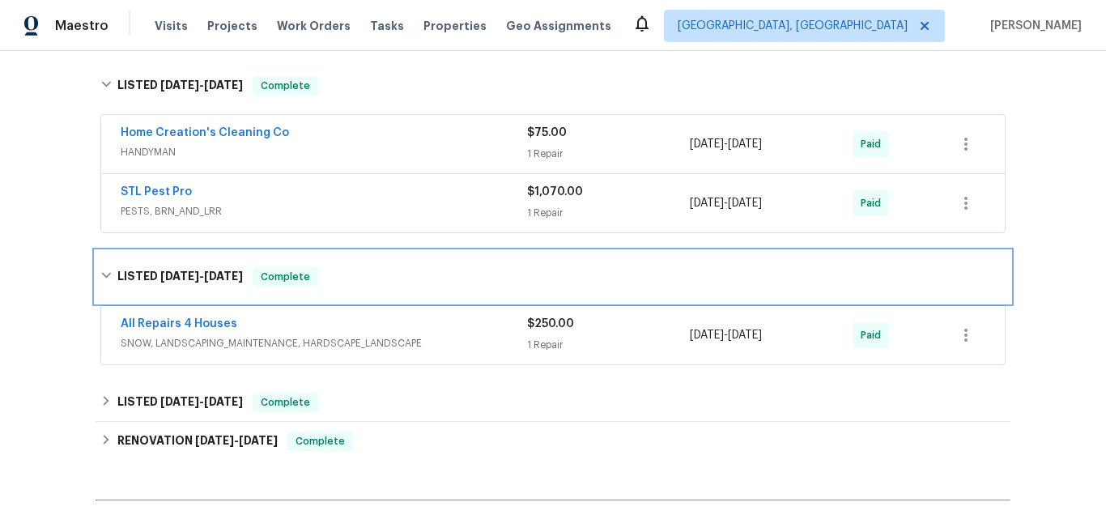
scroll to position [405, 0]
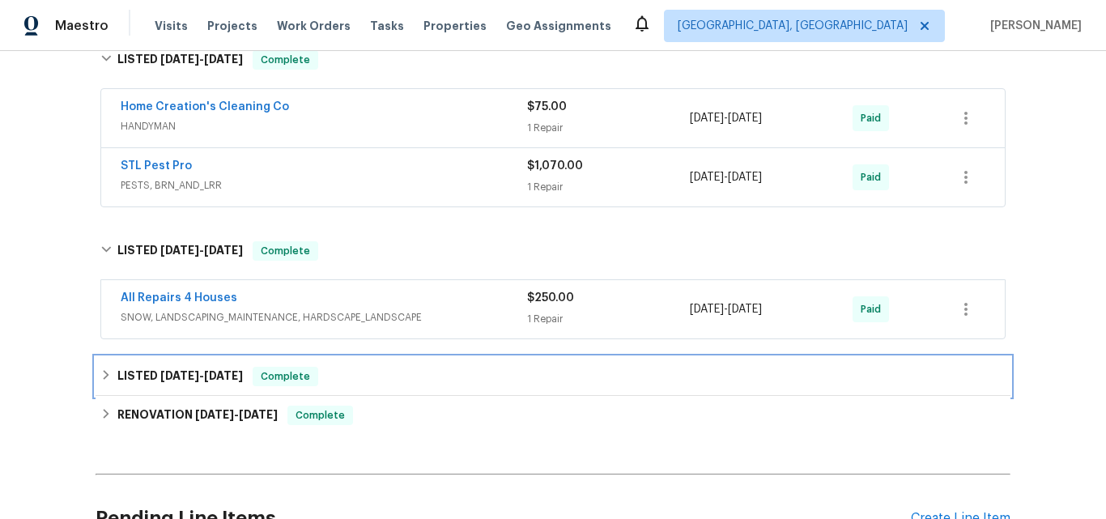
click at [171, 375] on span "8/8/25" at bounding box center [179, 375] width 39 height 11
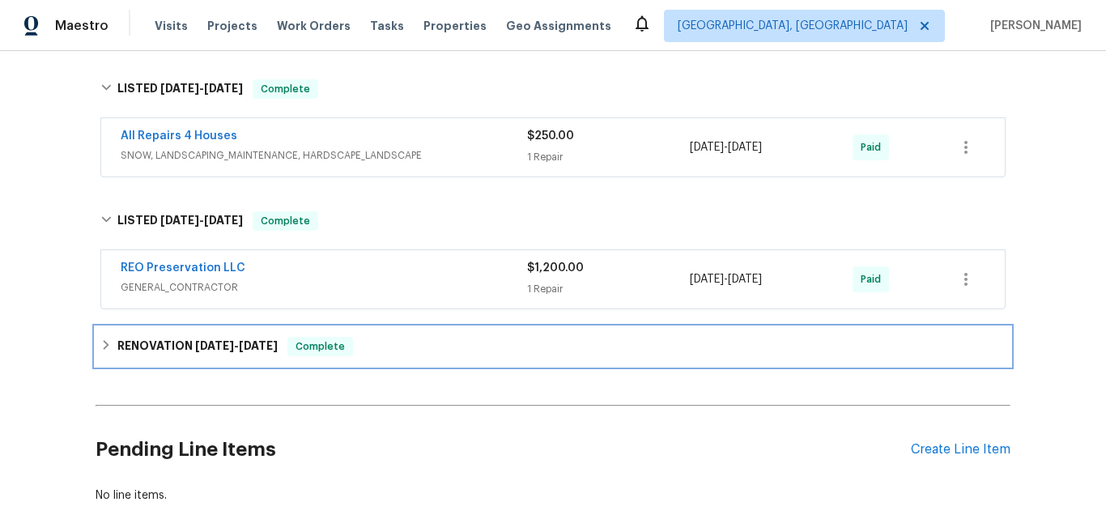
click at [175, 346] on h6 "RENOVATION 3/31/25 - 7/1/25" at bounding box center [197, 346] width 160 height 19
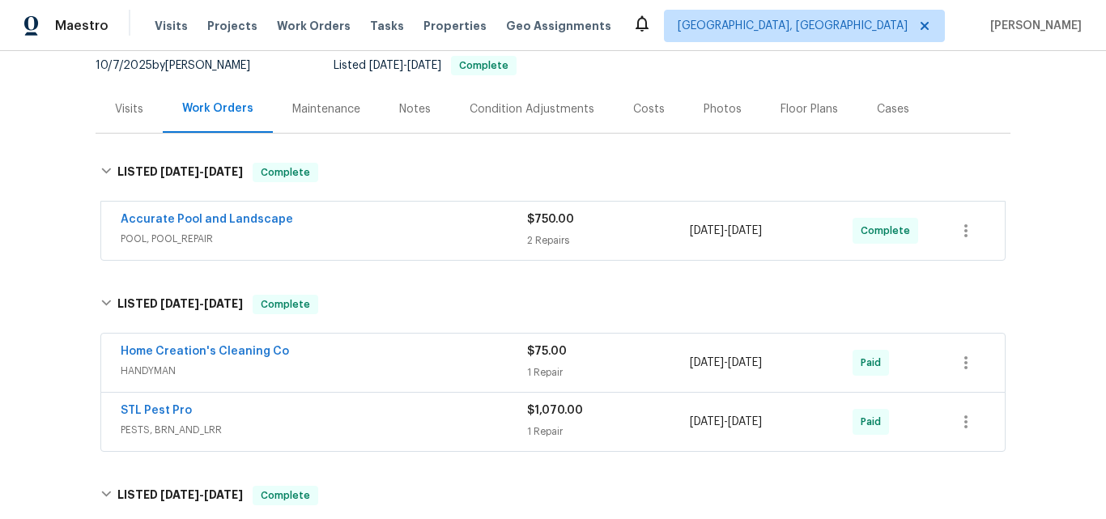
scroll to position [162, 0]
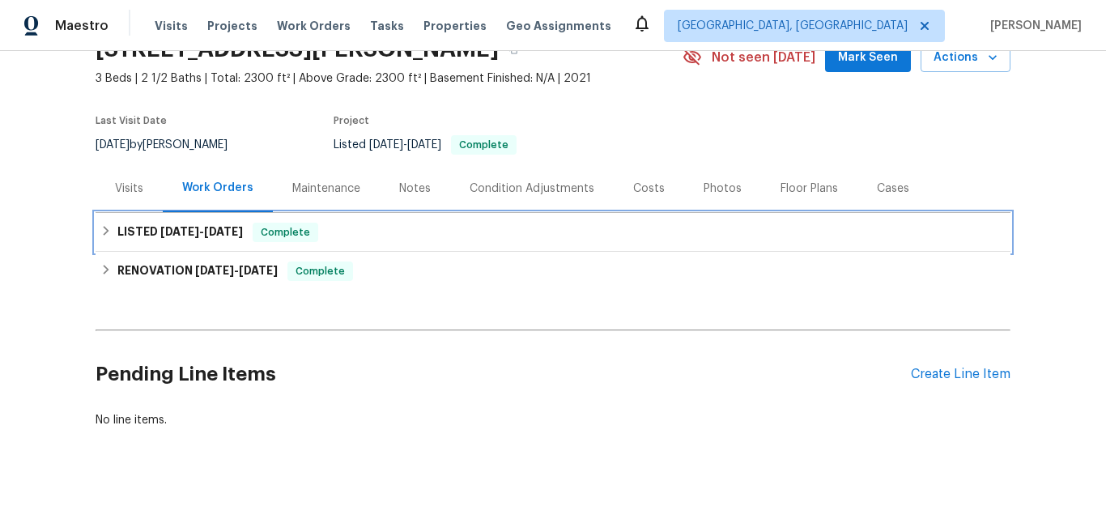
click at [160, 231] on span "8/25/25" at bounding box center [179, 231] width 39 height 11
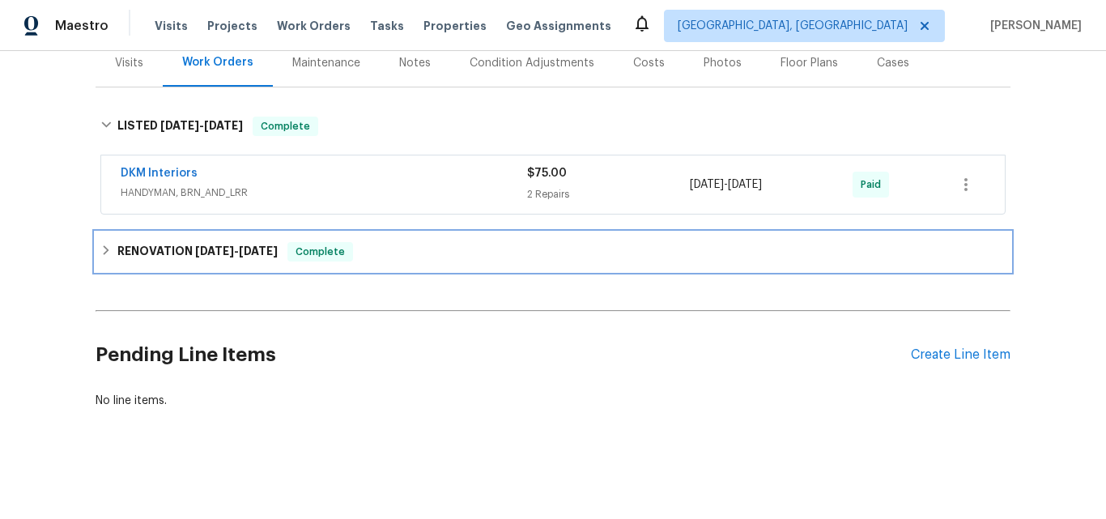
click at [171, 242] on h6 "RENOVATION 4/1/25 - 7/1/25" at bounding box center [197, 251] width 160 height 19
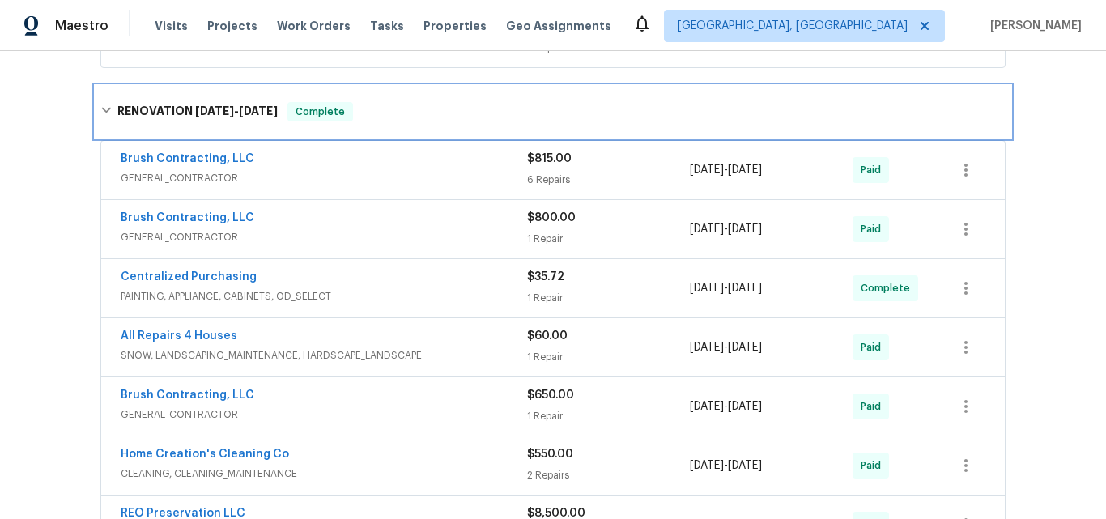
scroll to position [461, 0]
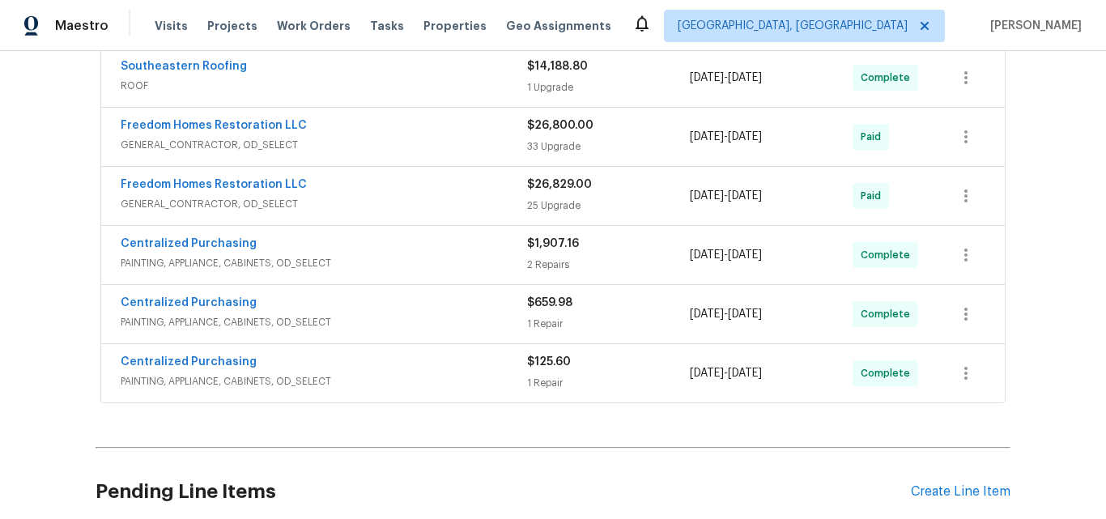
scroll to position [243, 0]
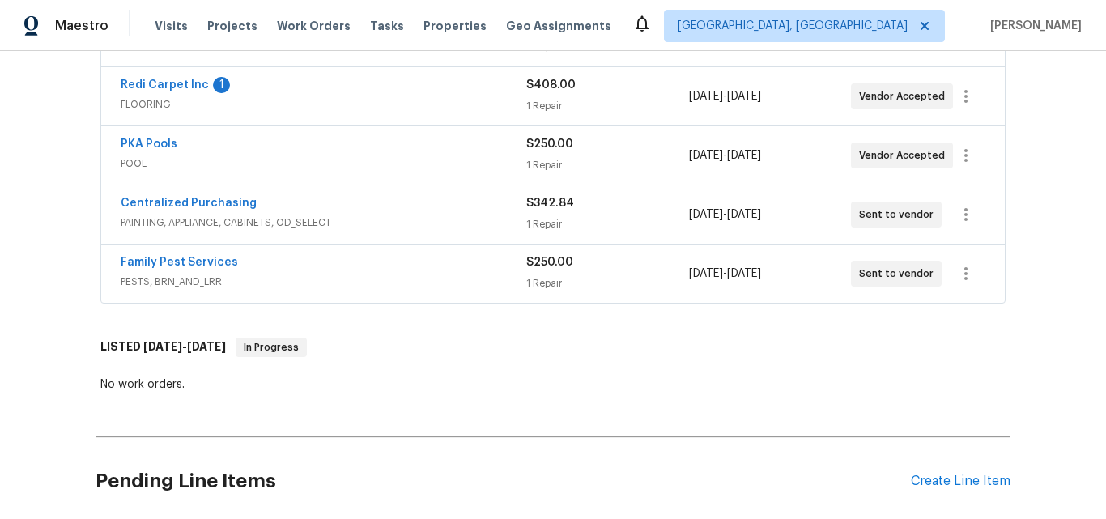
scroll to position [567, 0]
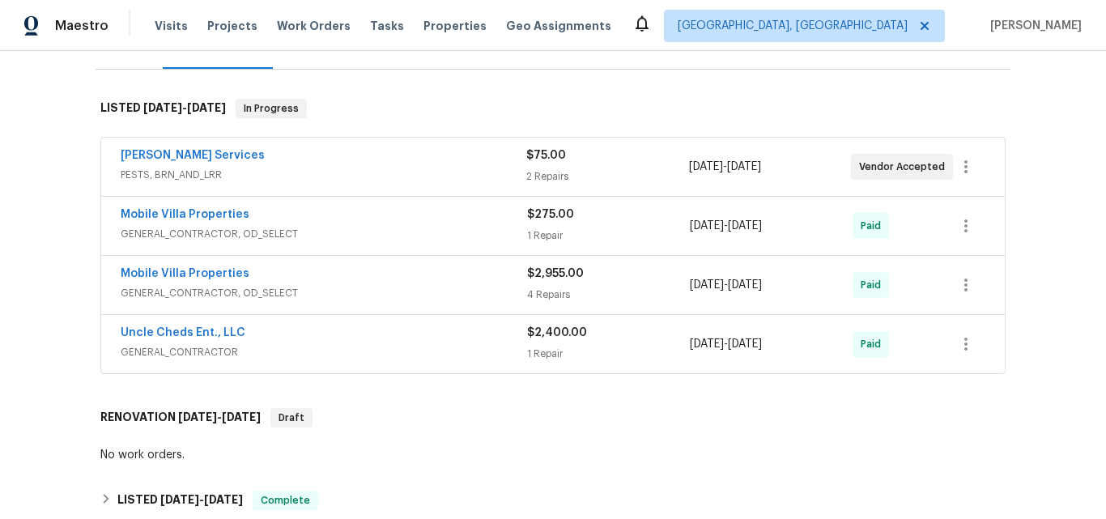
scroll to position [243, 0]
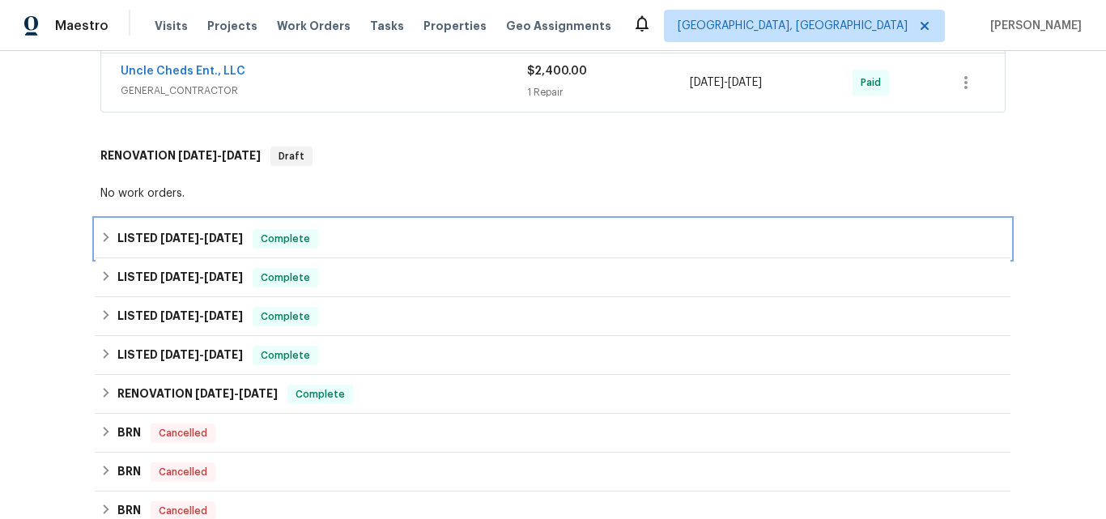
click at [176, 232] on h6 "LISTED [DATE] - [DATE]" at bounding box center [179, 238] width 125 height 19
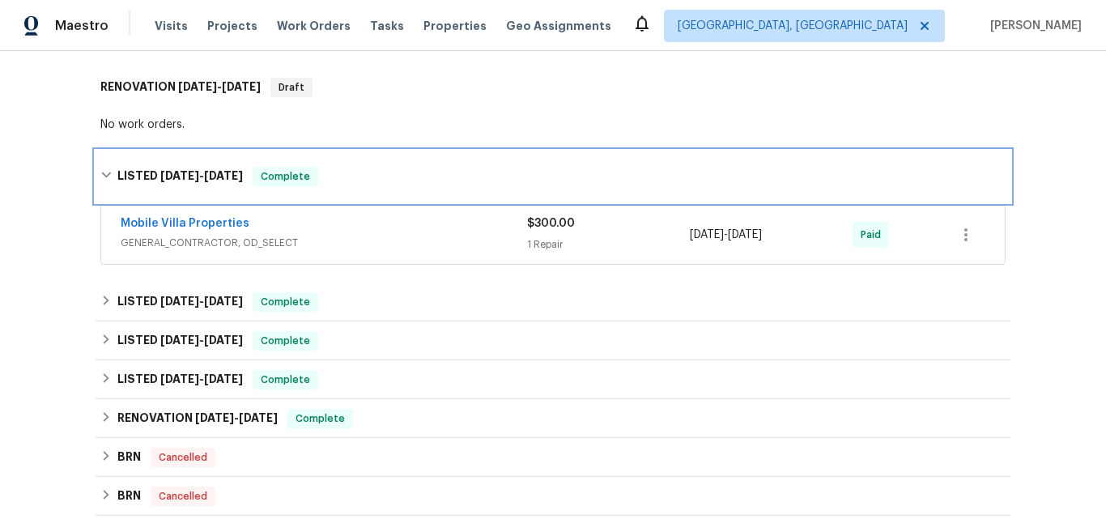
scroll to position [648, 0]
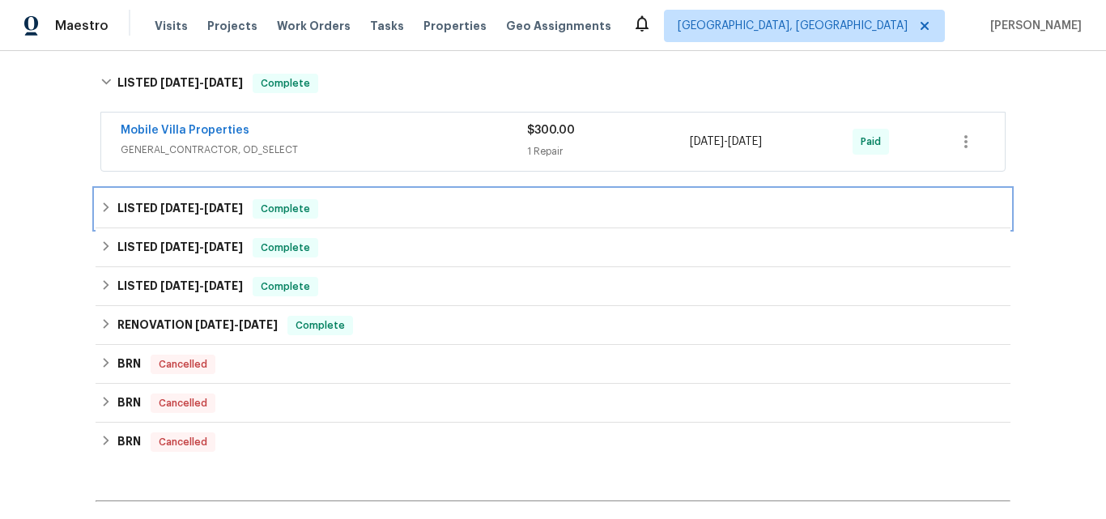
drag, startPoint x: 185, startPoint y: 209, endPoint x: 258, endPoint y: 181, distance: 77.9
click at [185, 208] on span "[DATE]" at bounding box center [179, 207] width 39 height 11
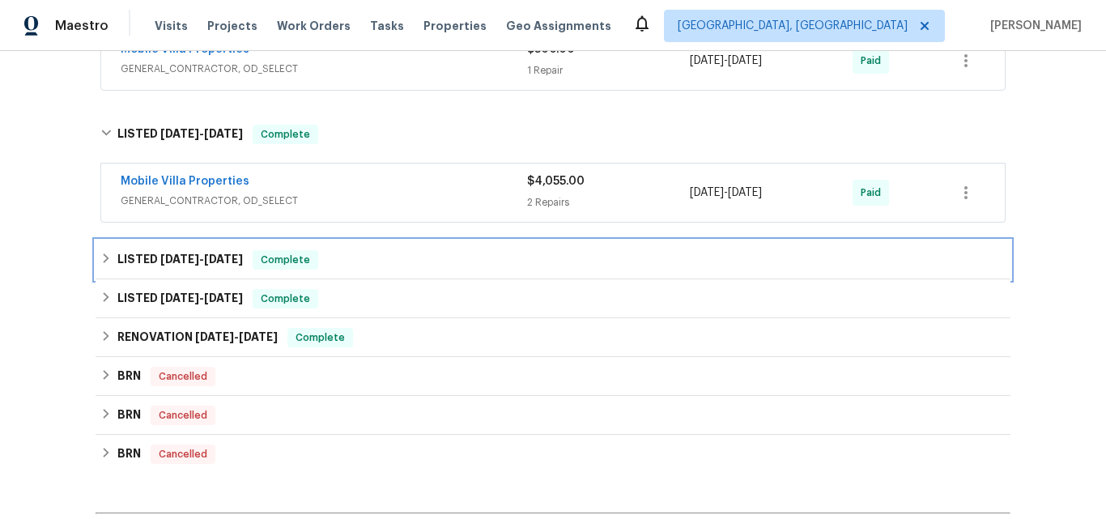
click at [177, 255] on span "[DATE]" at bounding box center [179, 258] width 39 height 11
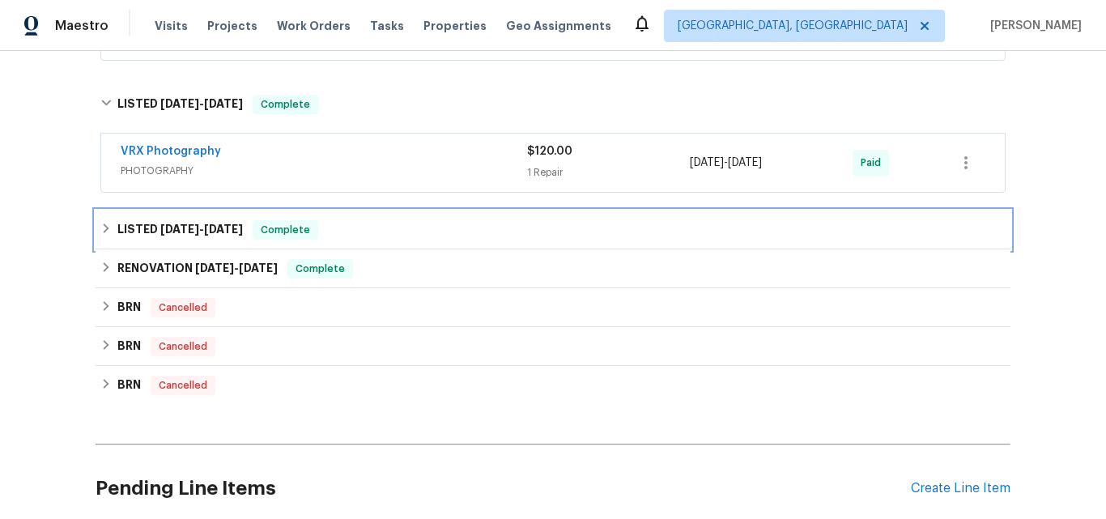
click at [160, 227] on span "[DATE]" at bounding box center [179, 228] width 39 height 11
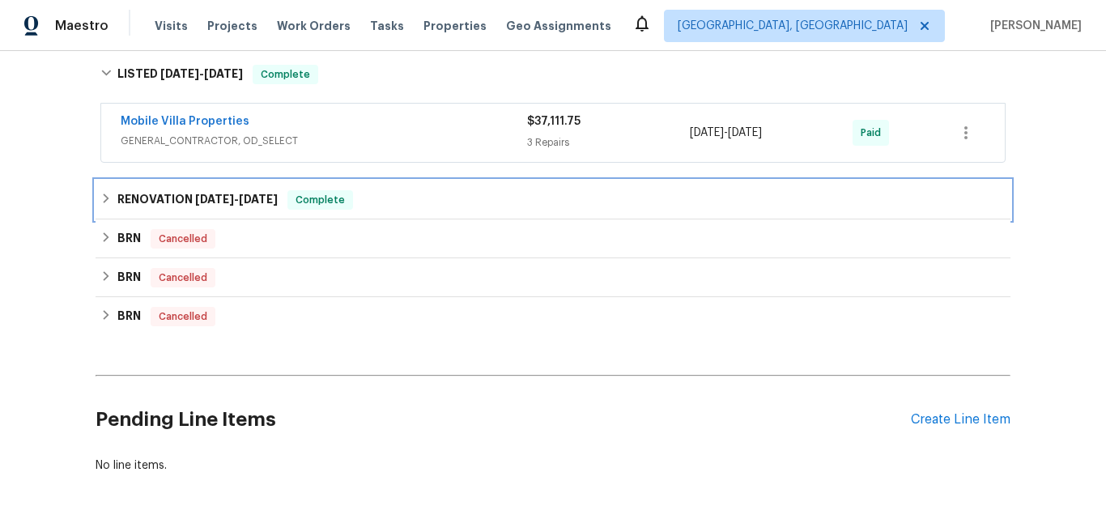
click at [172, 198] on h6 "RENOVATION [DATE] - [DATE]" at bounding box center [197, 199] width 160 height 19
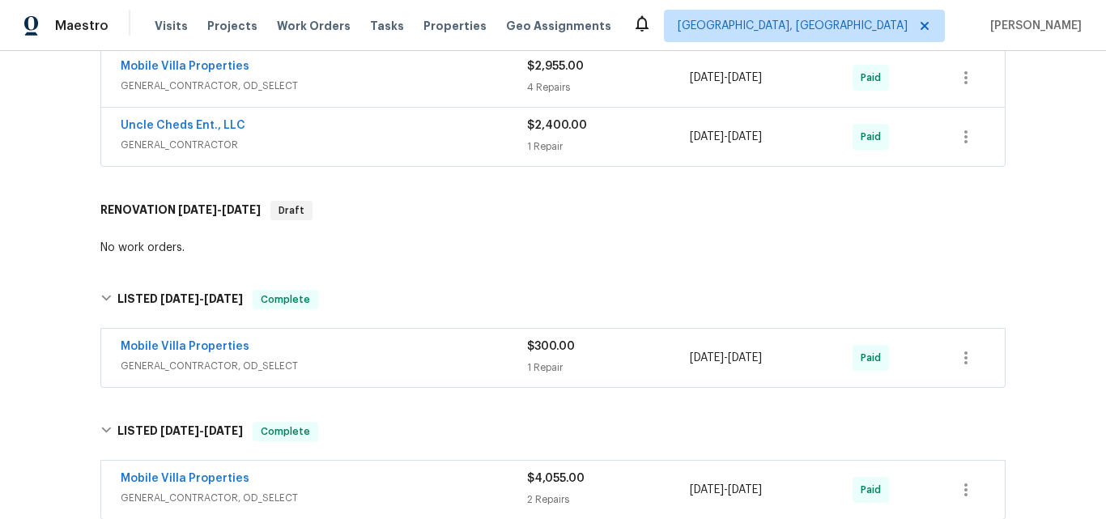
scroll to position [405, 0]
